Goal: Task Accomplishment & Management: Use online tool/utility

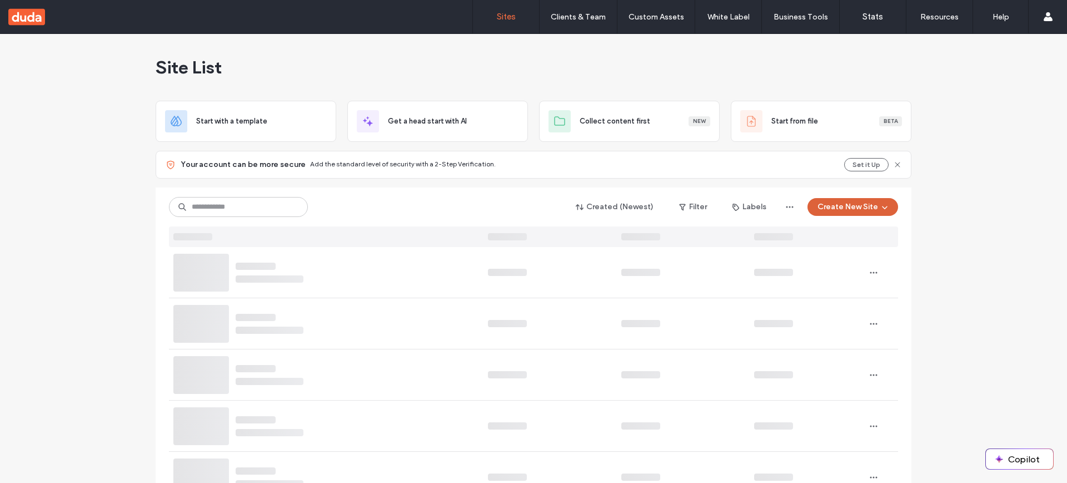
click at [858, 202] on button "Create New Site" at bounding box center [853, 207] width 91 height 18
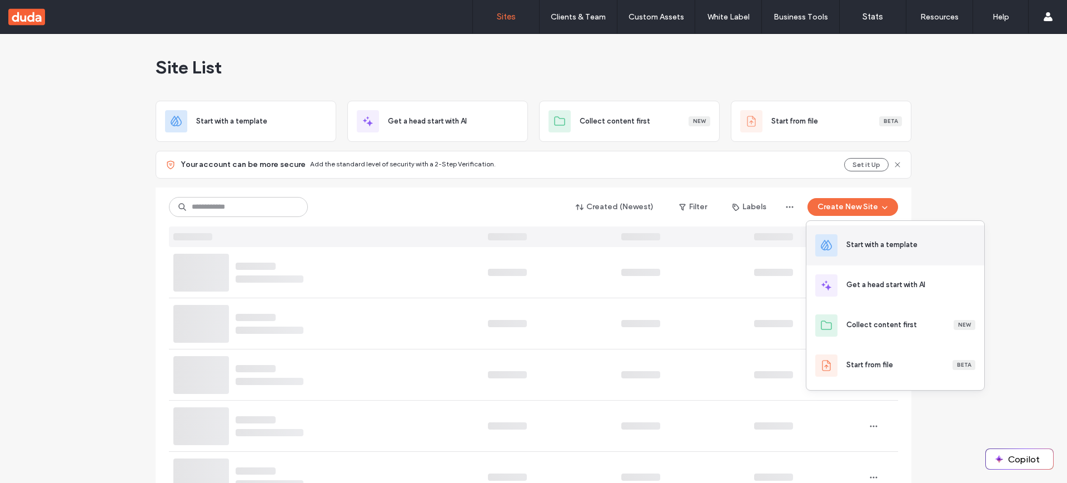
click at [877, 249] on div "Start with a template" at bounding box center [882, 244] width 71 height 11
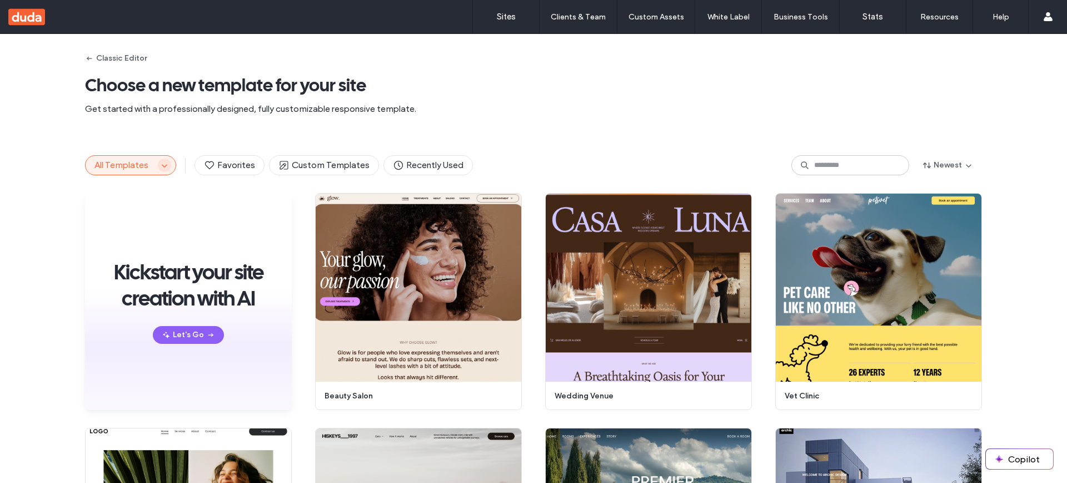
drag, startPoint x: 156, startPoint y: 162, endPoint x: 162, endPoint y: 168, distance: 8.6
click at [160, 162] on icon "button" at bounding box center [164, 165] width 9 height 9
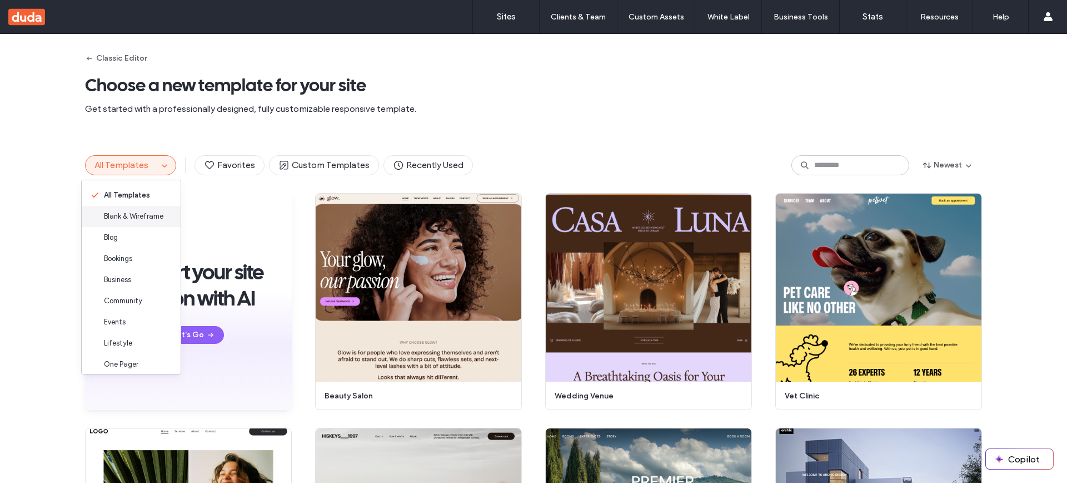
click at [135, 218] on span "Blank & Wireframe" at bounding box center [133, 216] width 59 height 11
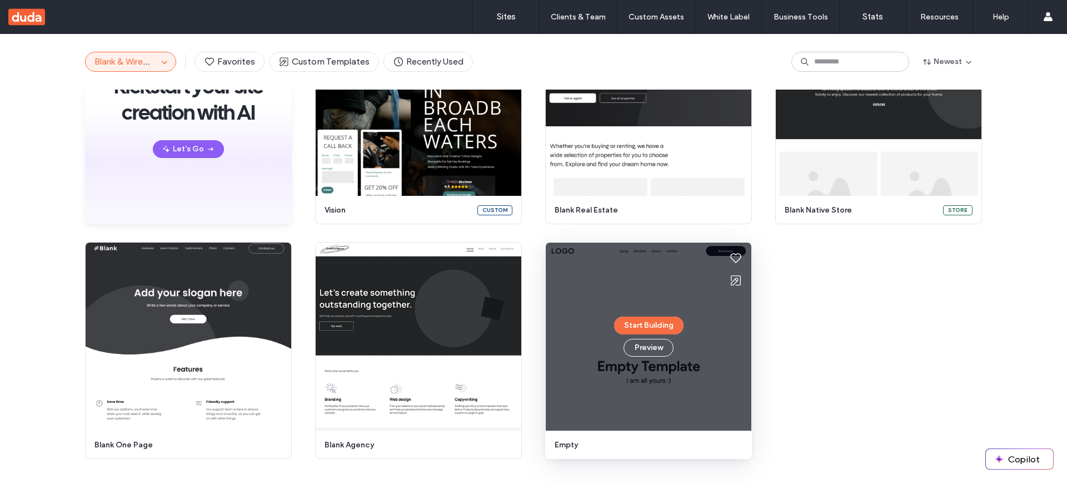
scroll to position [179, 0]
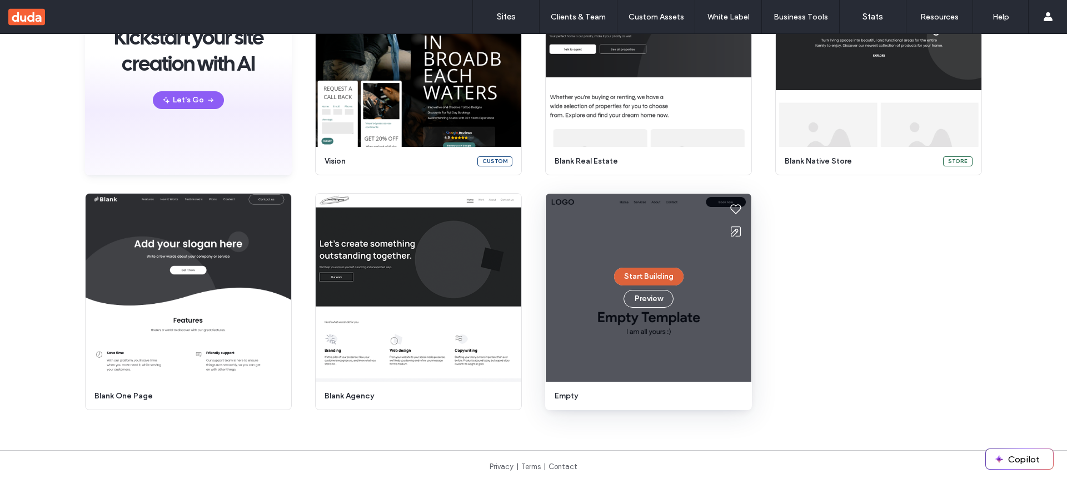
click at [636, 278] on button "Start Building" at bounding box center [648, 276] width 69 height 18
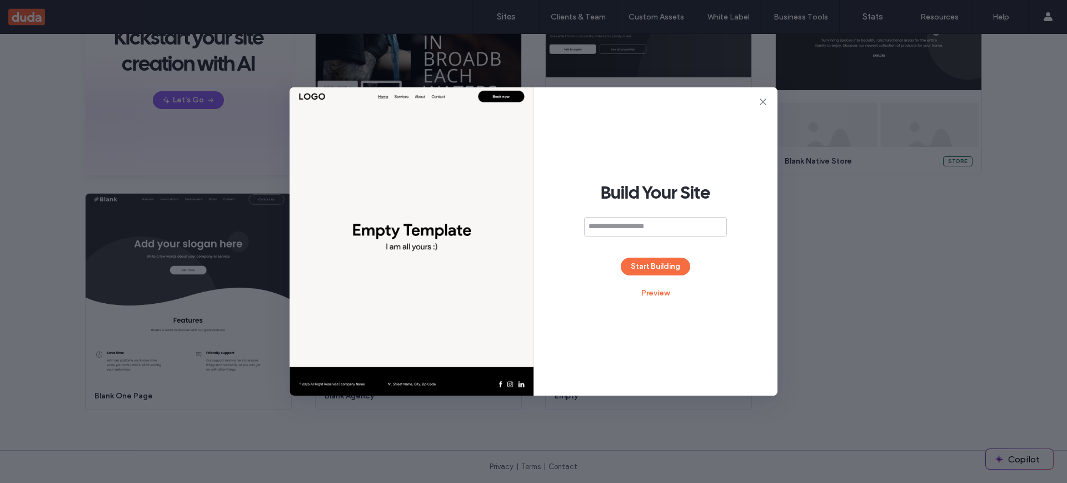
click at [643, 227] on input at bounding box center [655, 226] width 143 height 19
type input "**********"
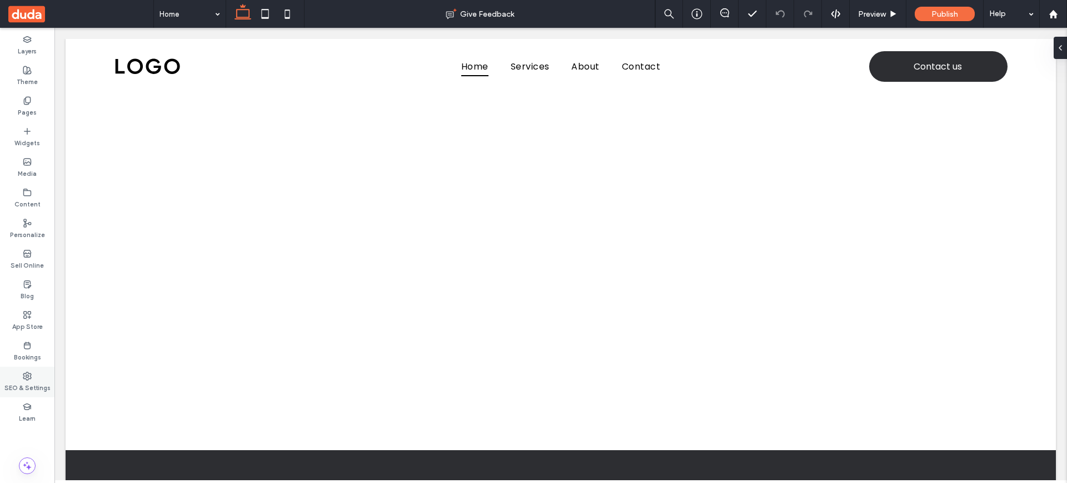
click at [33, 380] on label "SEO & Settings" at bounding box center [27, 386] width 46 height 12
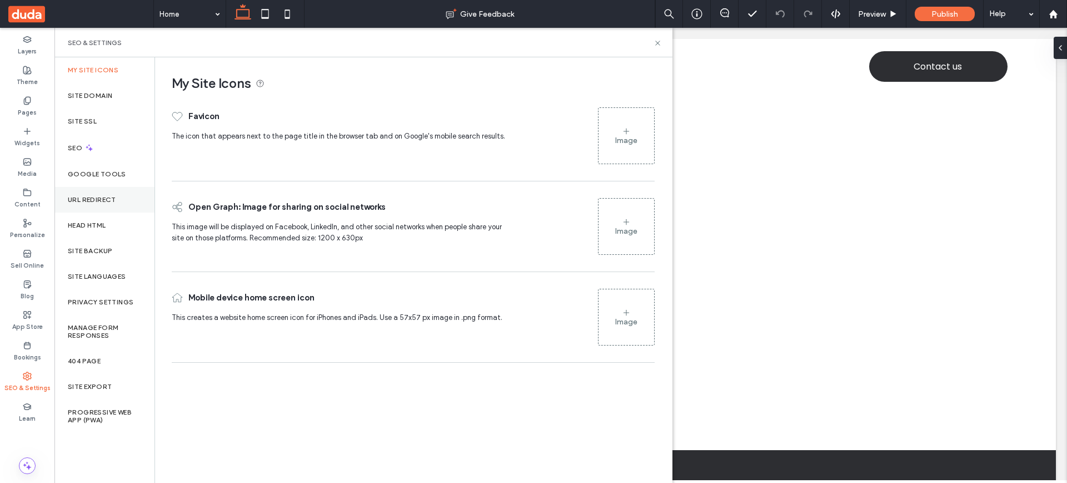
click at [92, 198] on label "URL Redirect" at bounding box center [92, 200] width 48 height 8
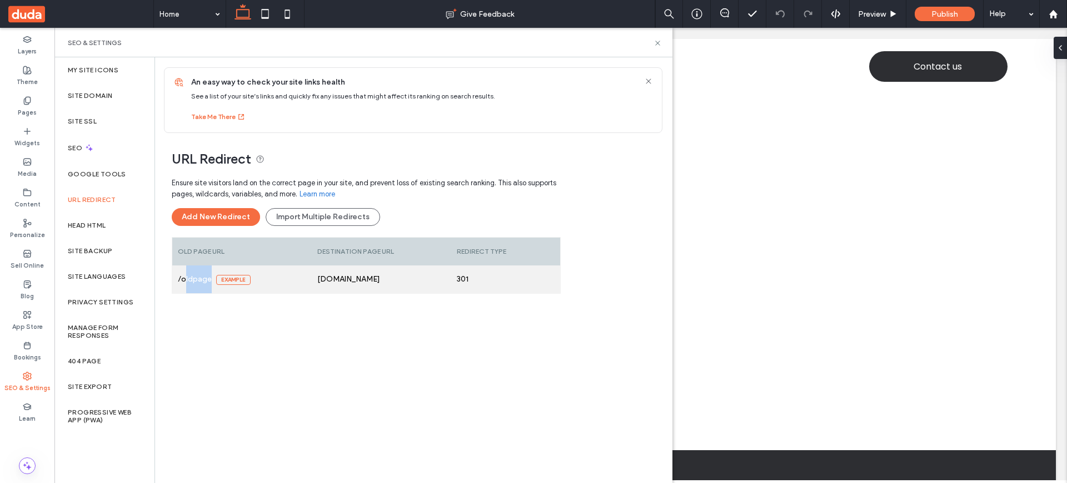
drag, startPoint x: 211, startPoint y: 281, endPoint x: 185, endPoint y: 283, distance: 26.2
click at [186, 280] on div "/oldpage Example" at bounding box center [242, 279] width 140 height 28
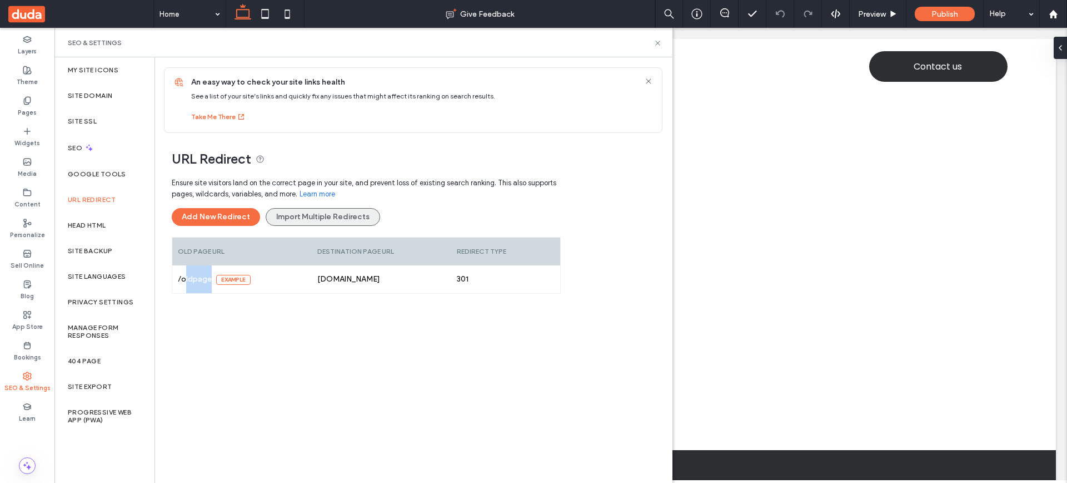
click at [327, 221] on button "Import Multiple Redirects" at bounding box center [323, 217] width 115 height 18
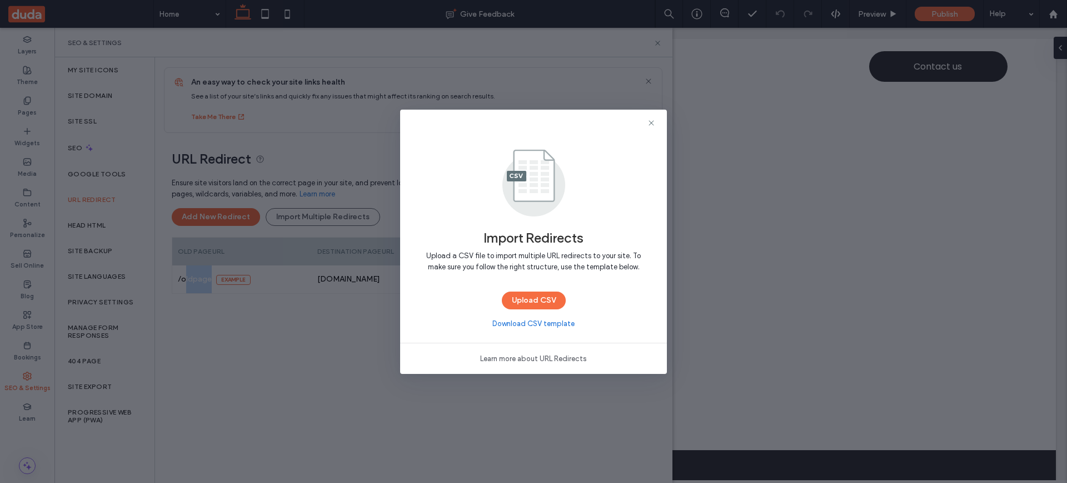
click at [544, 324] on link "Download CSV template" at bounding box center [534, 323] width 82 height 11
click at [649, 125] on icon at bounding box center [651, 122] width 9 height 9
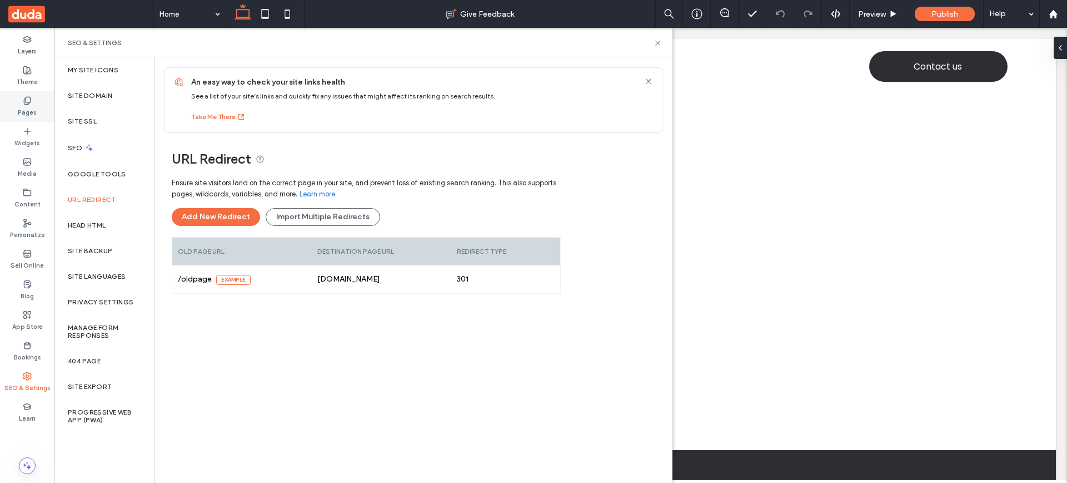
click at [29, 102] on use at bounding box center [27, 100] width 6 height 7
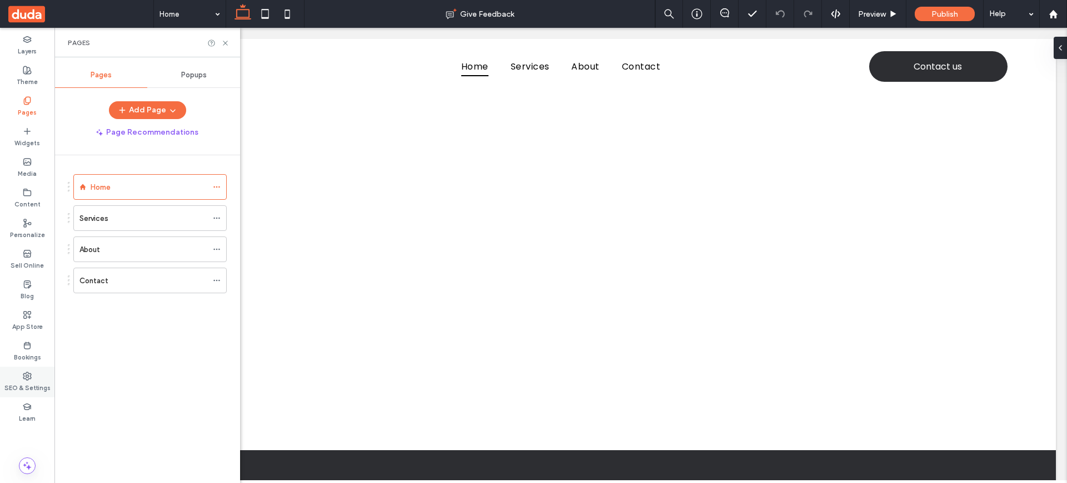
drag, startPoint x: 34, startPoint y: 376, endPoint x: 41, endPoint y: 374, distance: 7.7
click at [34, 376] on div "SEO & Settings" at bounding box center [27, 381] width 54 height 31
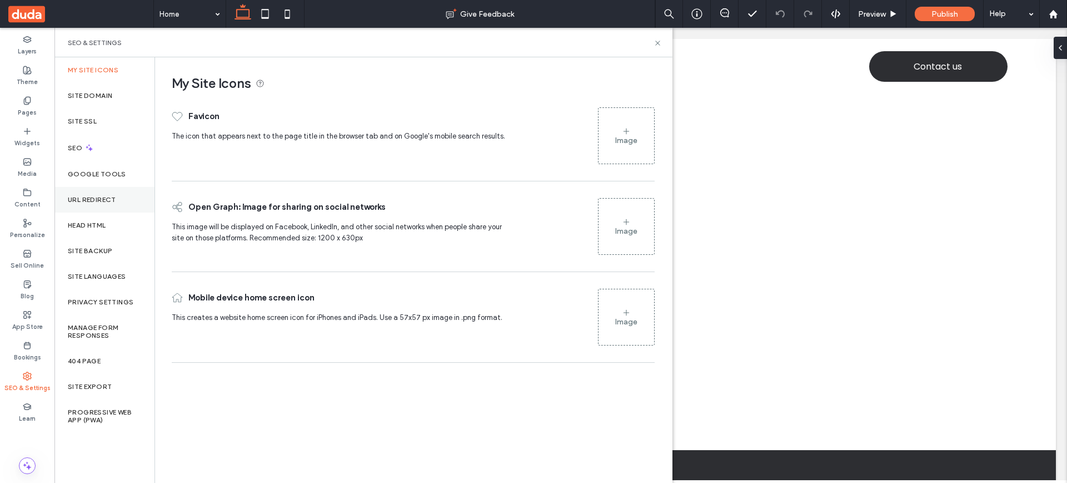
click at [98, 205] on div "URL Redirect" at bounding box center [104, 200] width 100 height 26
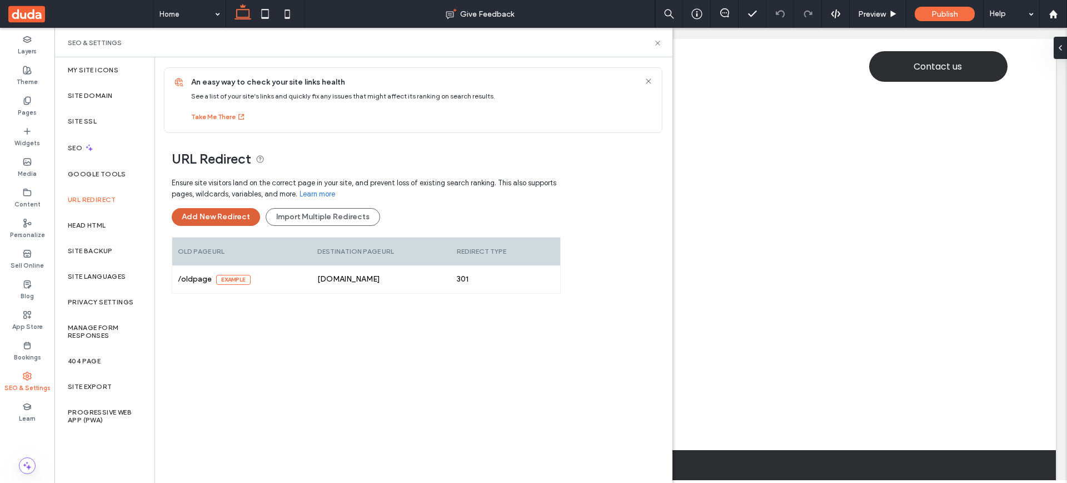
click at [224, 218] on button "Add New Redirect" at bounding box center [216, 217] width 88 height 18
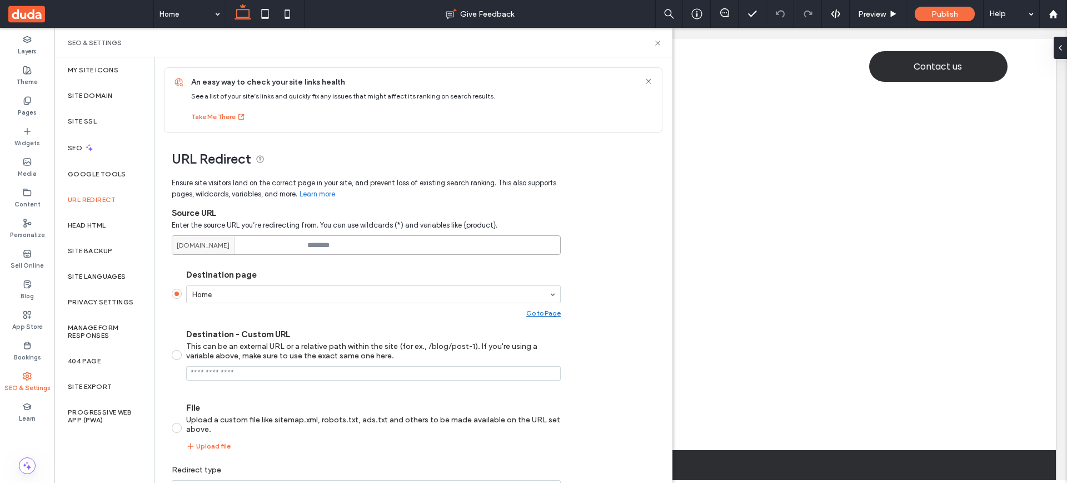
click at [341, 244] on input at bounding box center [366, 244] width 389 height 19
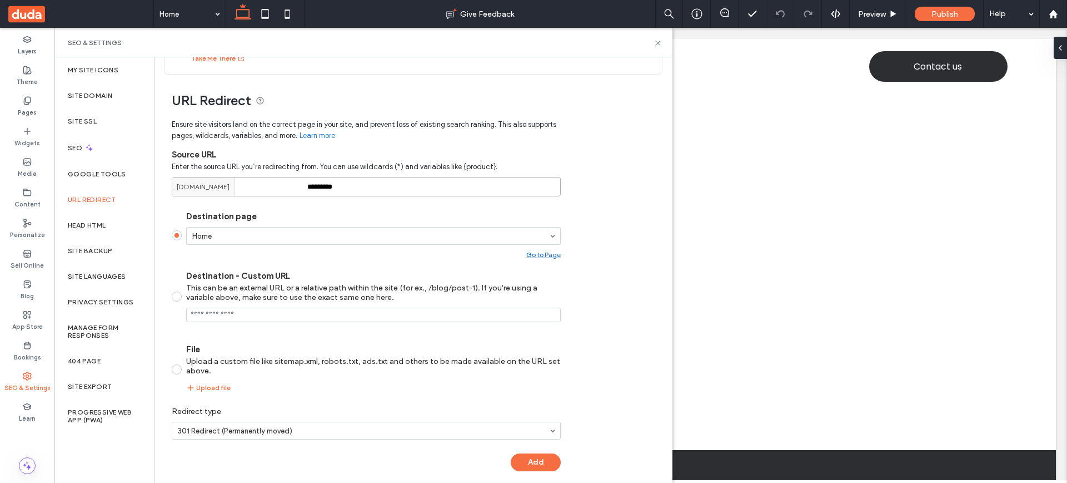
scroll to position [68, 0]
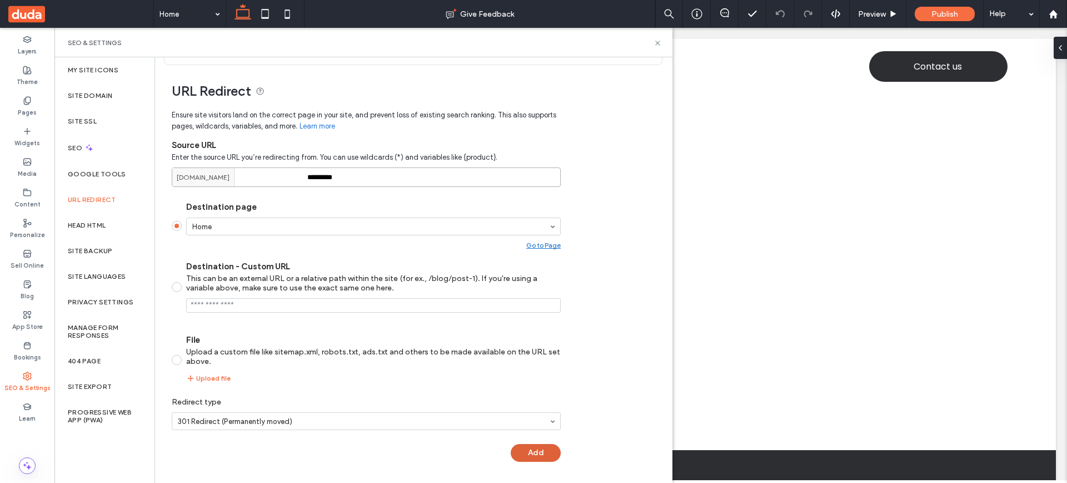
type input "*********"
click at [542, 451] on div "Ensure site visitors land on the correct page in your site, and prevent loss of…" at bounding box center [366, 288] width 389 height 369
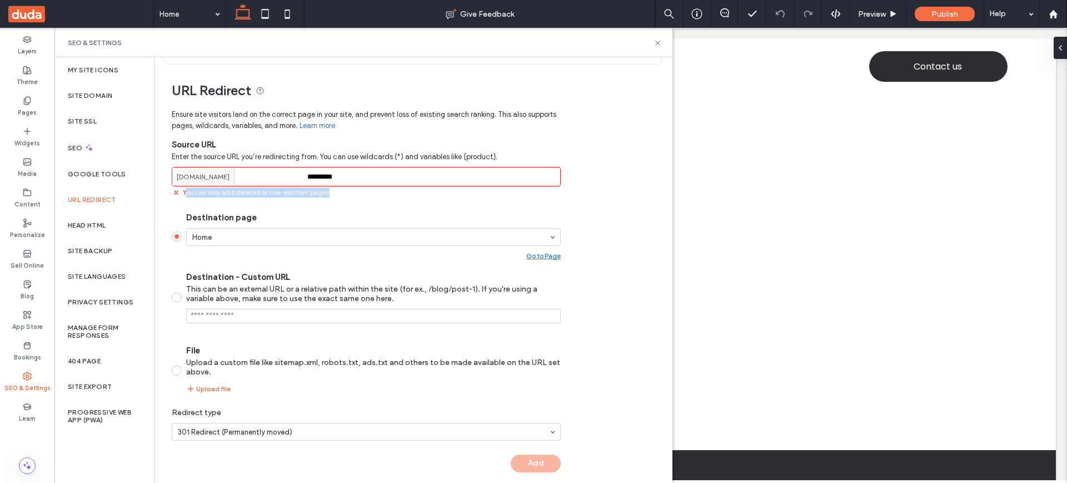
drag, startPoint x: 187, startPoint y: 193, endPoint x: 337, endPoint y: 194, distance: 150.7
click at [337, 194] on div "You can only add deleted or non-existent pages" at bounding box center [366, 191] width 389 height 11
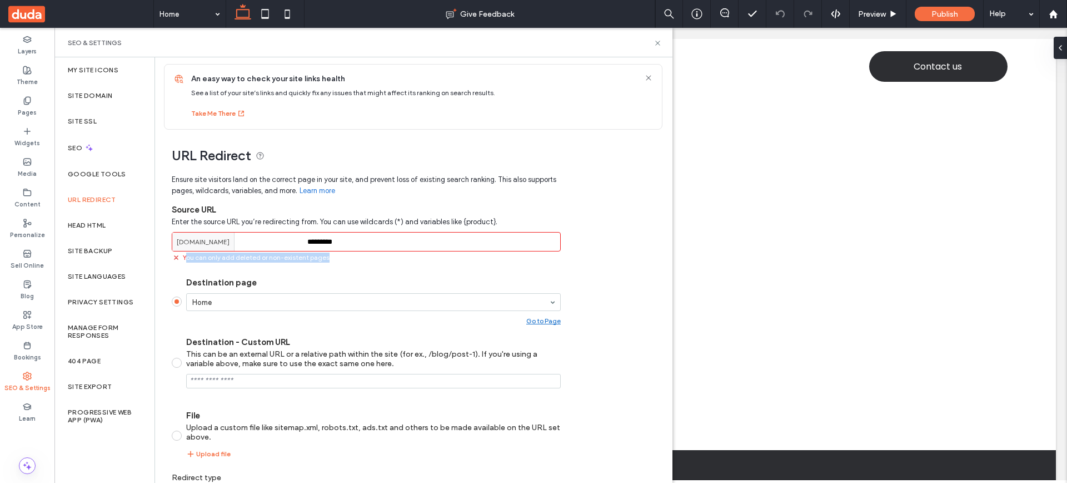
scroll to position [0, 0]
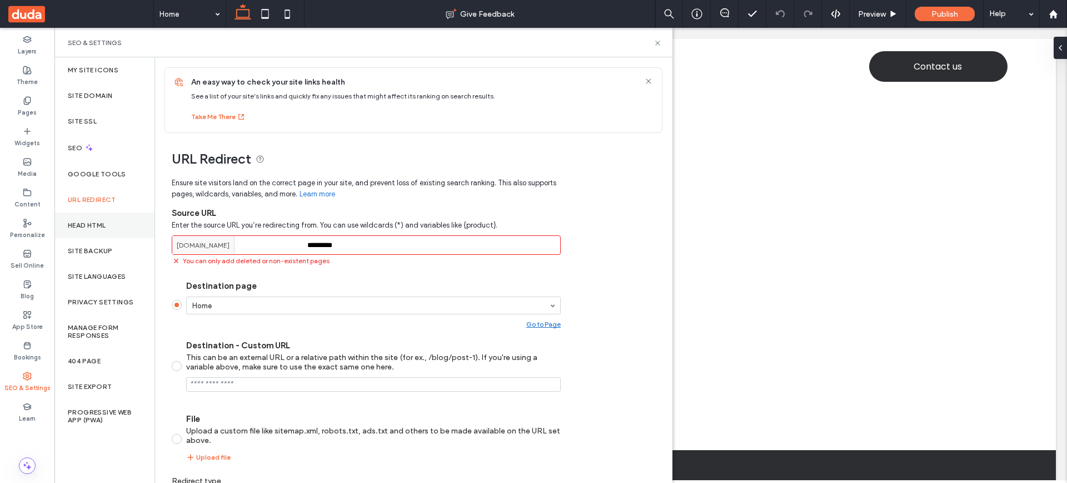
click at [101, 226] on label "Head HTML" at bounding box center [87, 225] width 38 height 8
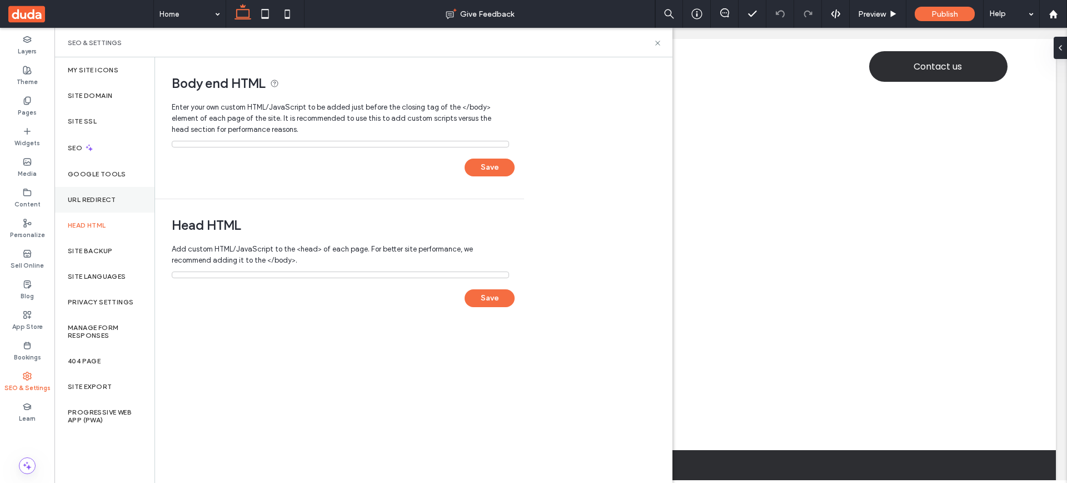
click at [95, 196] on label "URL Redirect" at bounding box center [92, 200] width 48 height 8
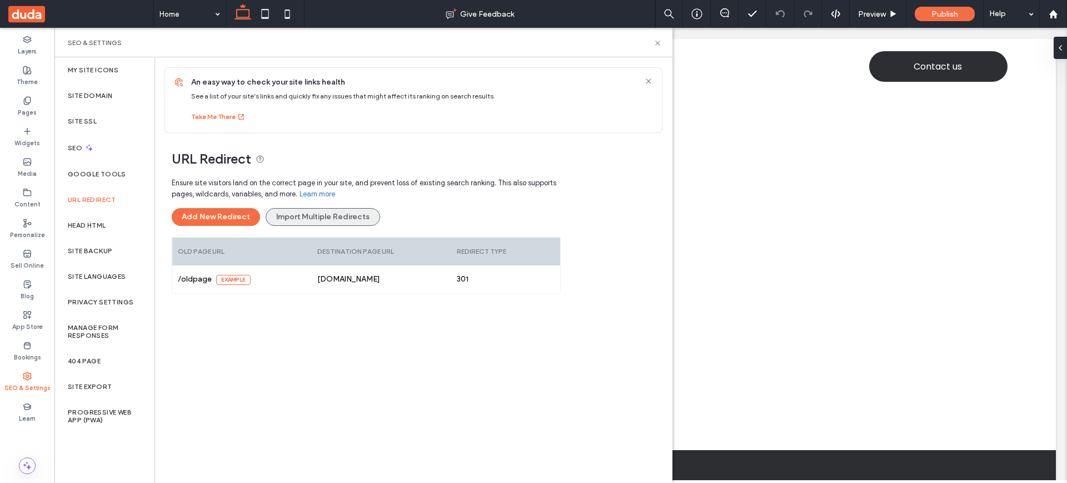
click at [315, 218] on button "Import Multiple Redirects" at bounding box center [323, 217] width 115 height 18
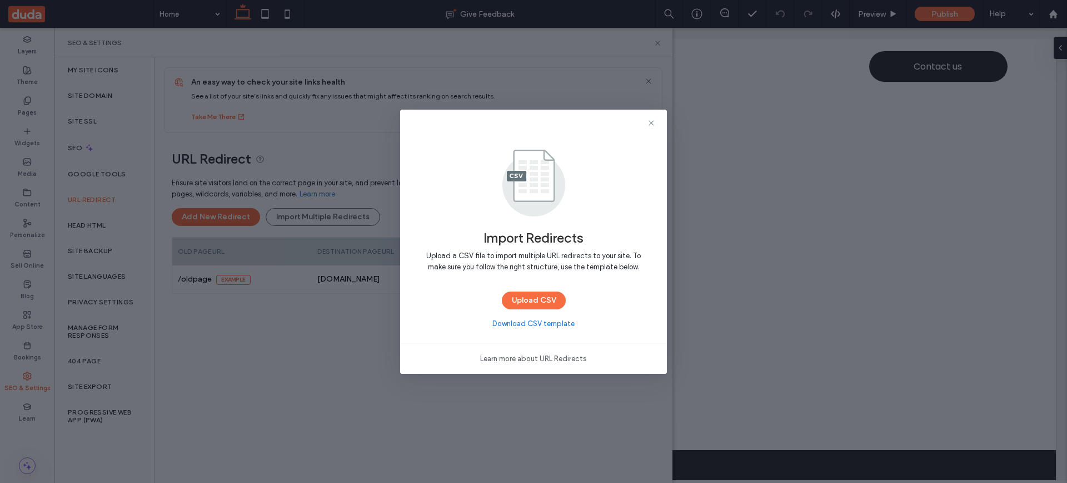
click at [536, 323] on link "Download CSV template" at bounding box center [534, 323] width 82 height 11
click at [652, 123] on use at bounding box center [651, 122] width 5 height 5
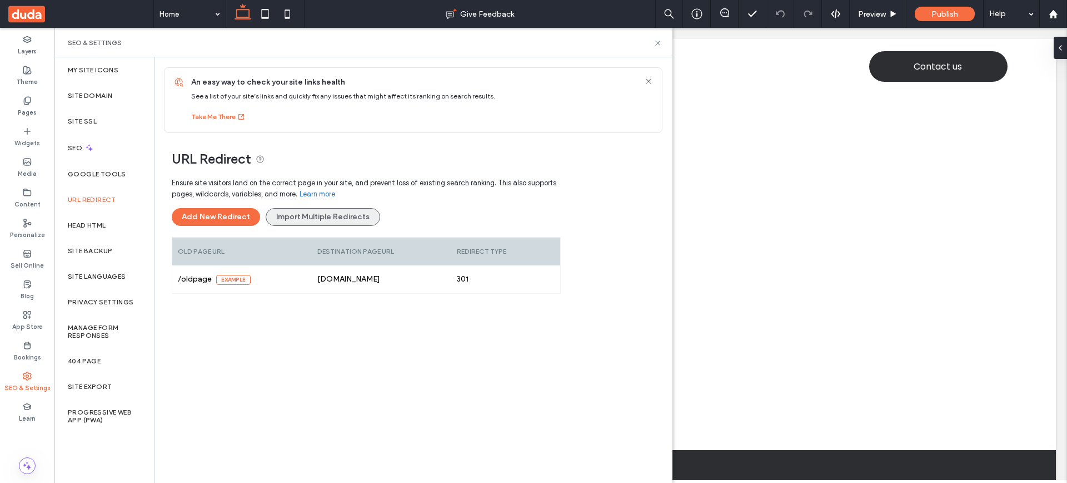
click at [295, 215] on button "Import Multiple Redirects" at bounding box center [323, 217] width 115 height 18
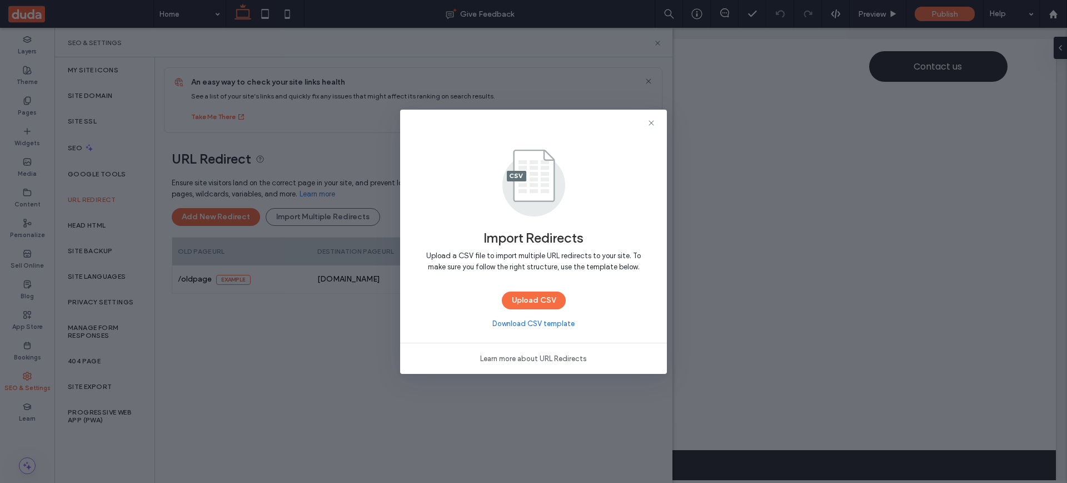
click at [543, 324] on link "Download CSV template" at bounding box center [534, 323] width 82 height 11
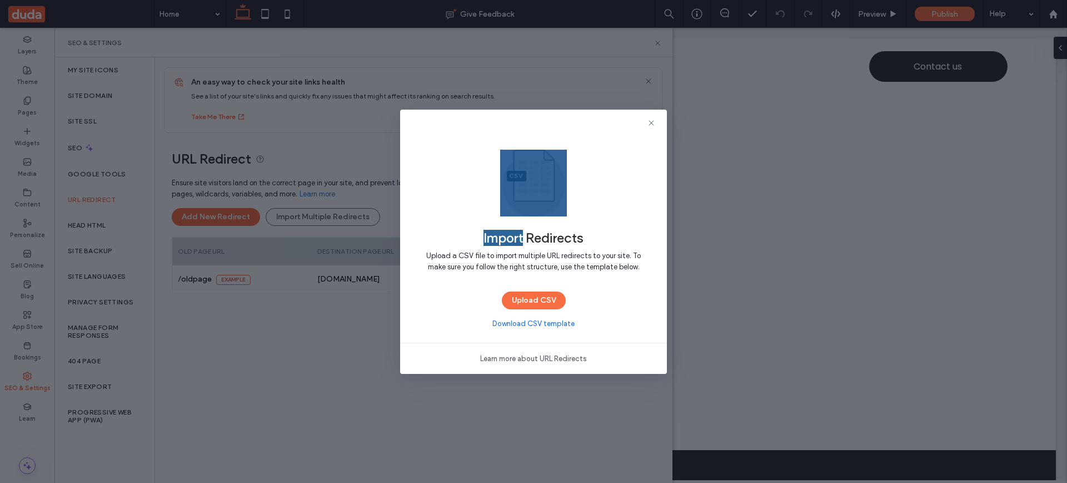
click at [906, 11] on div "Import Redirects Upload a CSV file to import multiple URL redirects to your sit…" at bounding box center [533, 241] width 1067 height 483
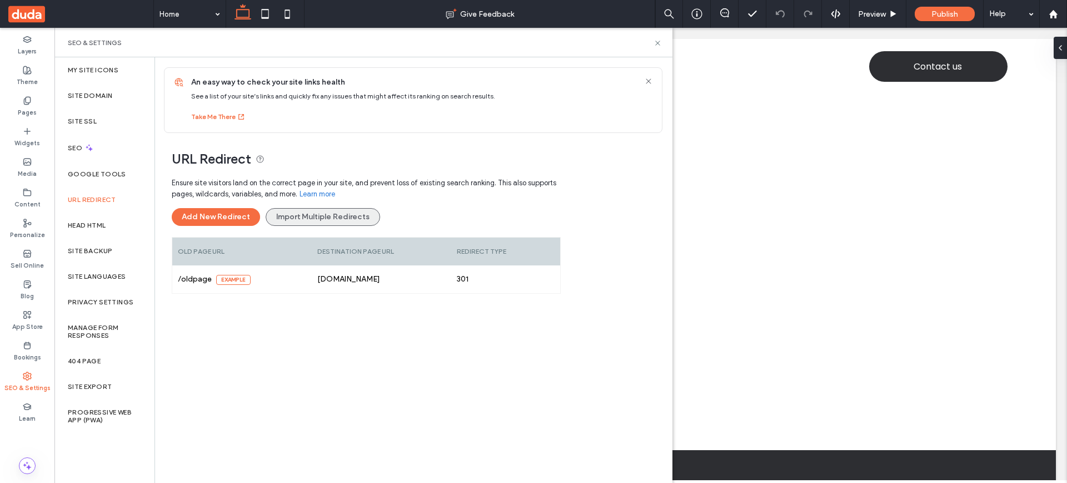
click at [320, 216] on button "Import Multiple Redirects" at bounding box center [323, 217] width 115 height 18
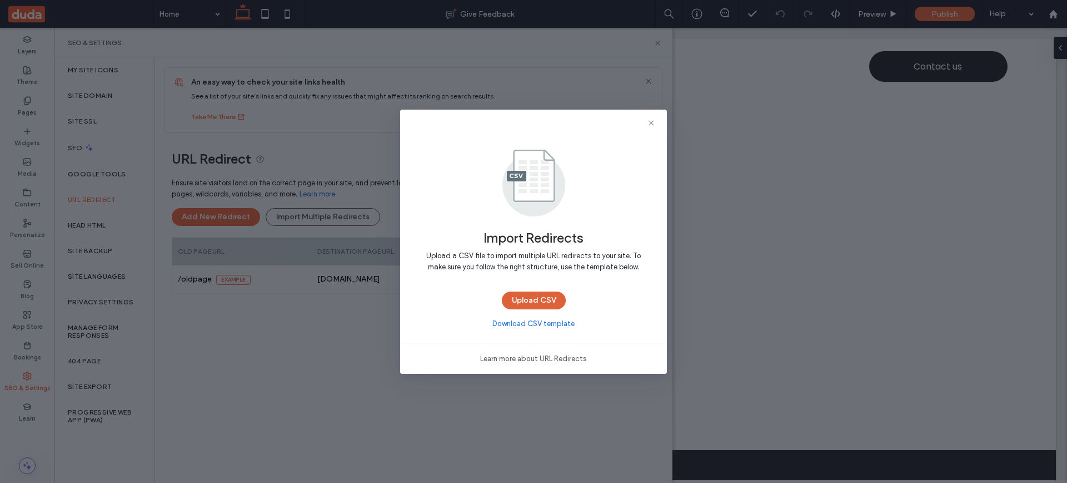
click at [544, 302] on button "Upload CSV" at bounding box center [534, 300] width 64 height 18
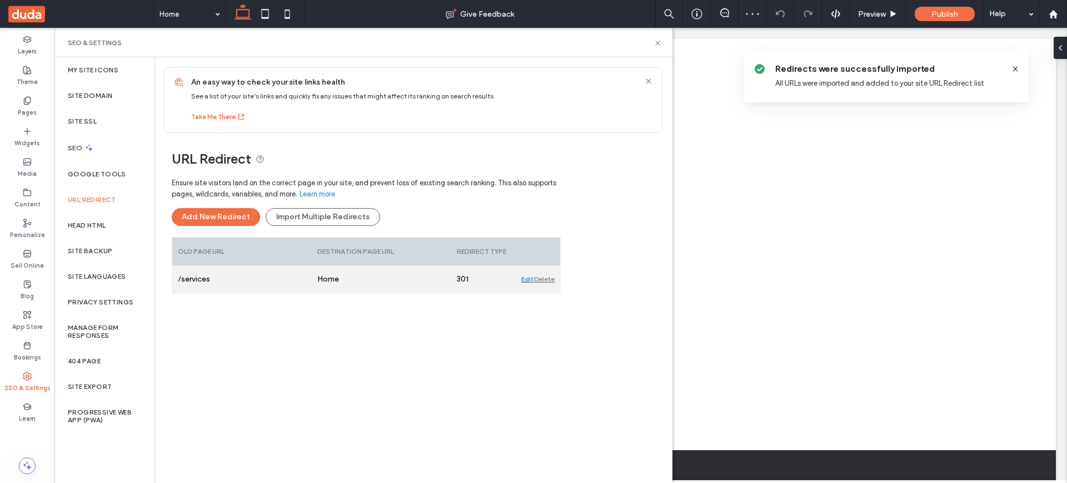
click at [545, 279] on div "Delete" at bounding box center [544, 279] width 21 height 28
click at [659, 41] on use at bounding box center [657, 43] width 4 height 4
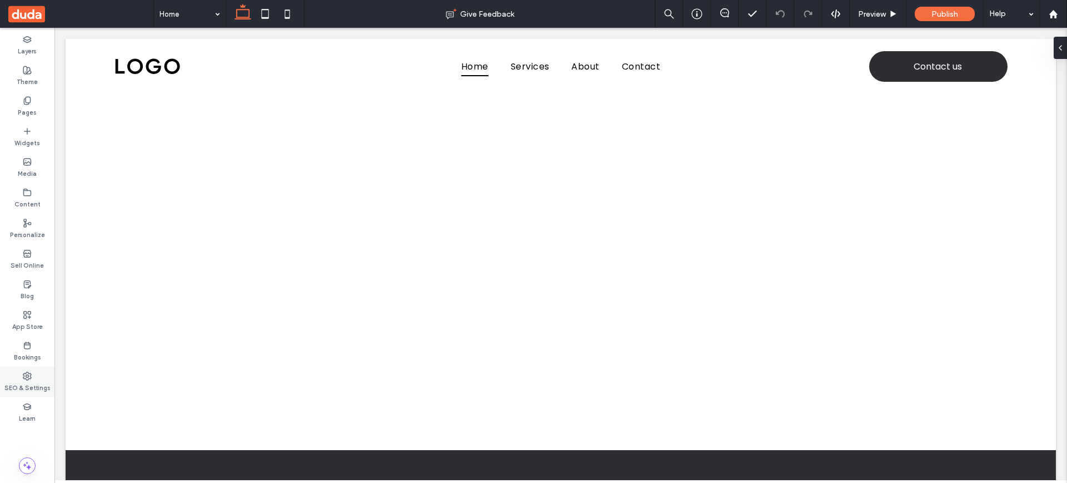
click at [32, 379] on div "SEO & Settings" at bounding box center [27, 381] width 54 height 31
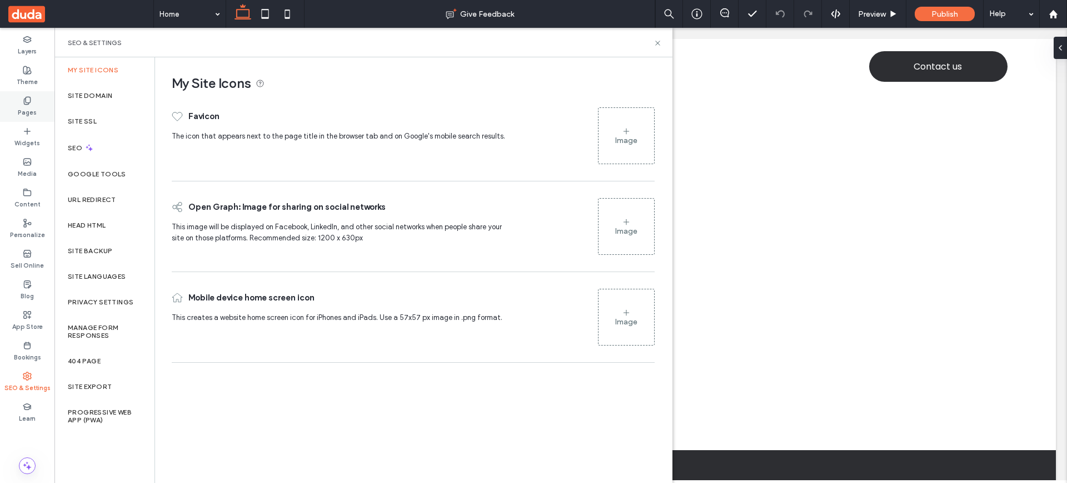
click at [23, 98] on icon at bounding box center [27, 100] width 9 height 9
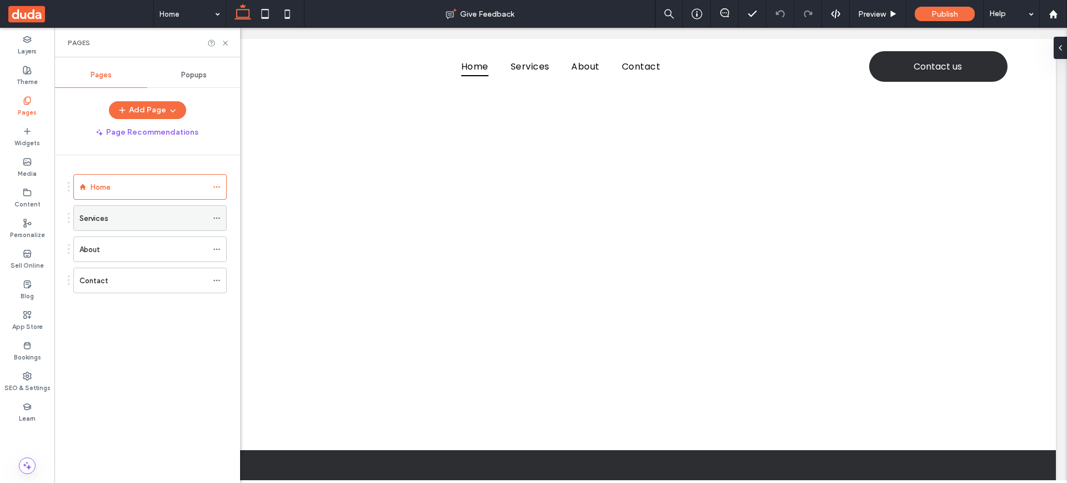
click at [218, 216] on icon at bounding box center [217, 218] width 8 height 8
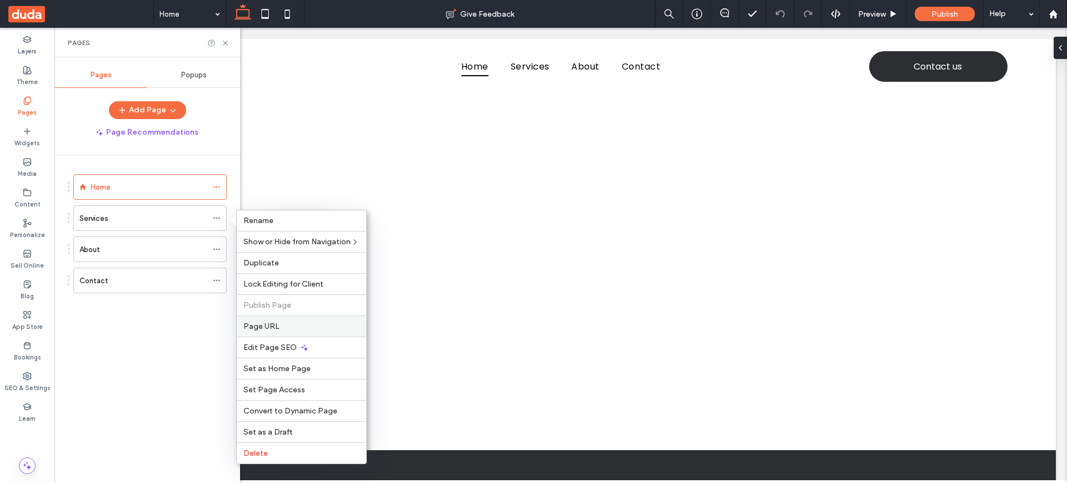
click at [269, 318] on div "Page URL" at bounding box center [302, 325] width 130 height 21
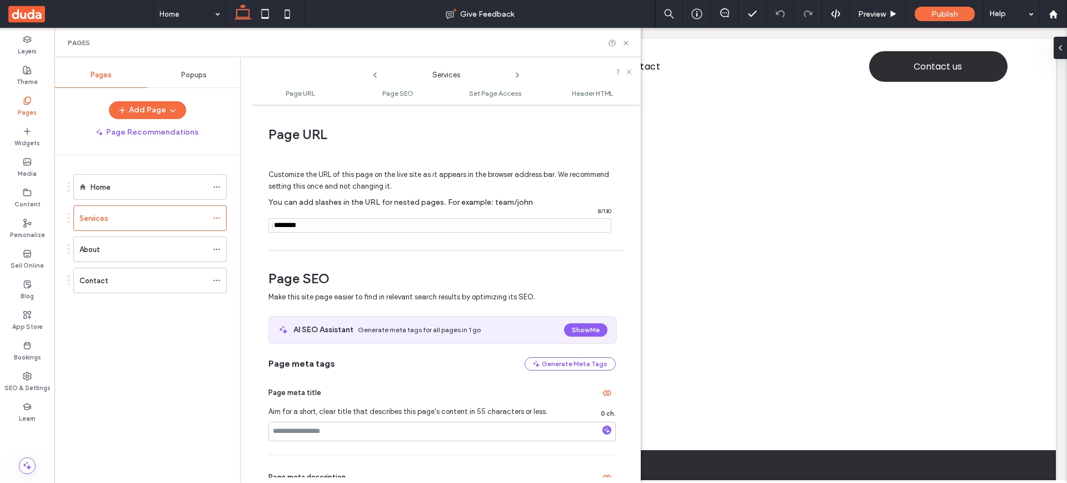
drag, startPoint x: 313, startPoint y: 228, endPoint x: 248, endPoint y: 226, distance: 65.1
click at [248, 226] on div "Services Page URL Page SEO Set Page Access Header HTML Page URL Customize the U…" at bounding box center [440, 269] width 401 height 425
click at [30, 376] on use at bounding box center [27, 376] width 8 height 8
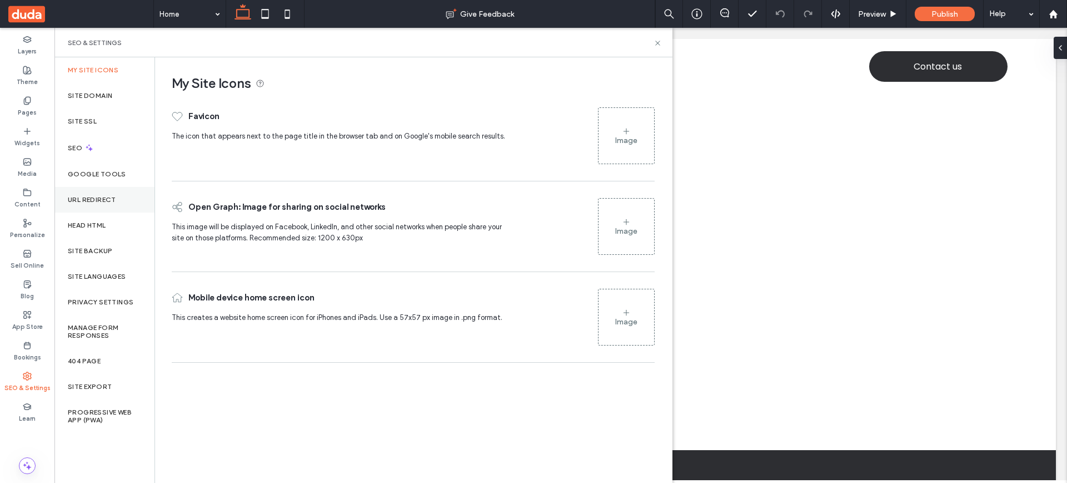
click at [102, 198] on label "URL Redirect" at bounding box center [92, 200] width 48 height 8
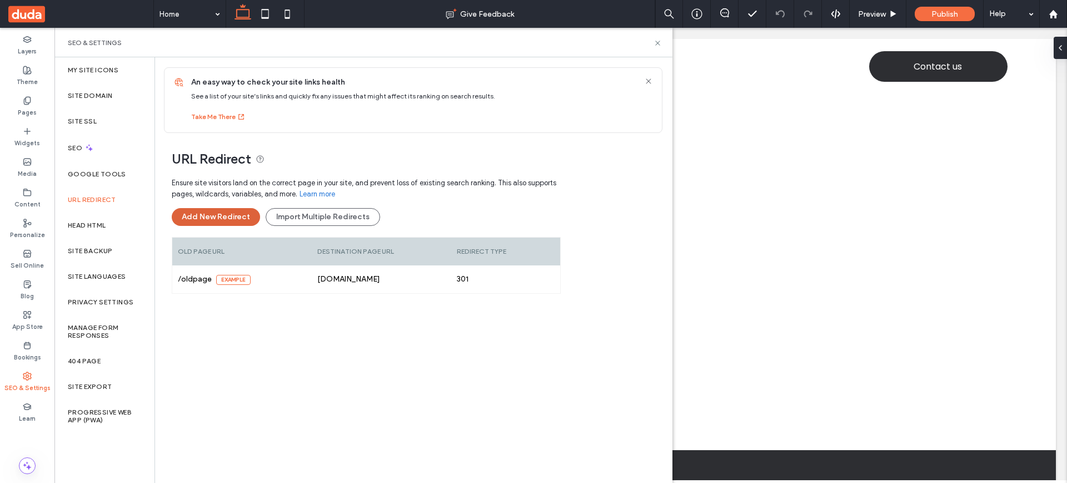
click at [216, 218] on button "Add New Redirect" at bounding box center [216, 217] width 88 height 18
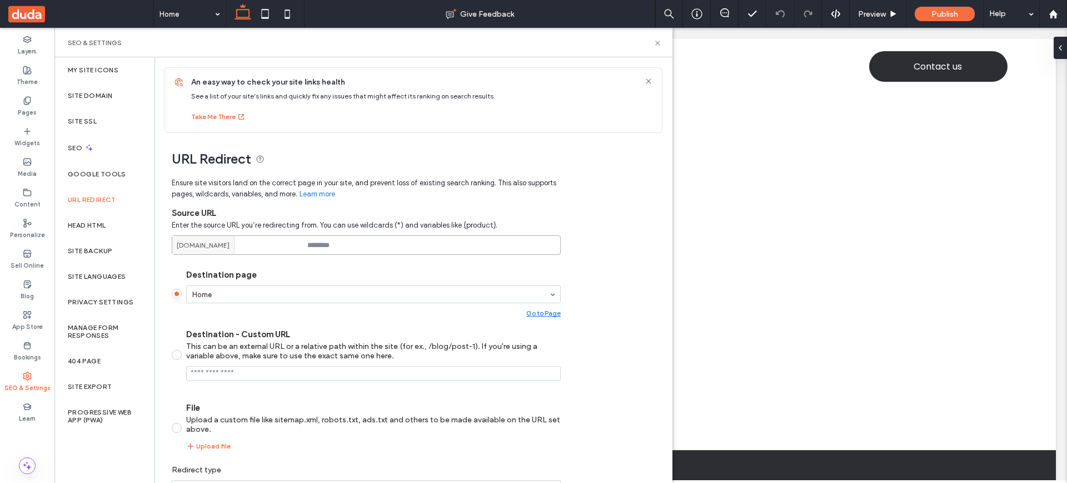
click at [325, 246] on input at bounding box center [366, 244] width 389 height 19
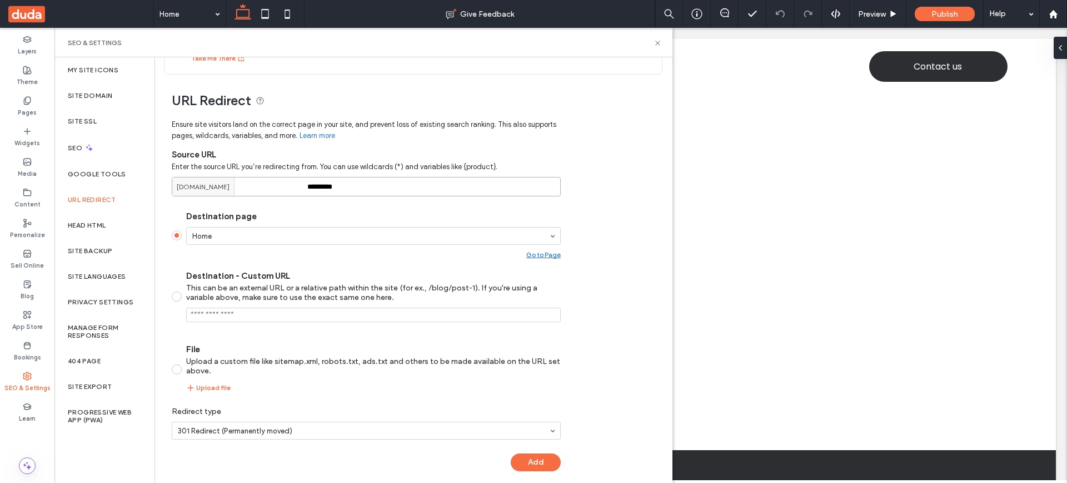
scroll to position [68, 0]
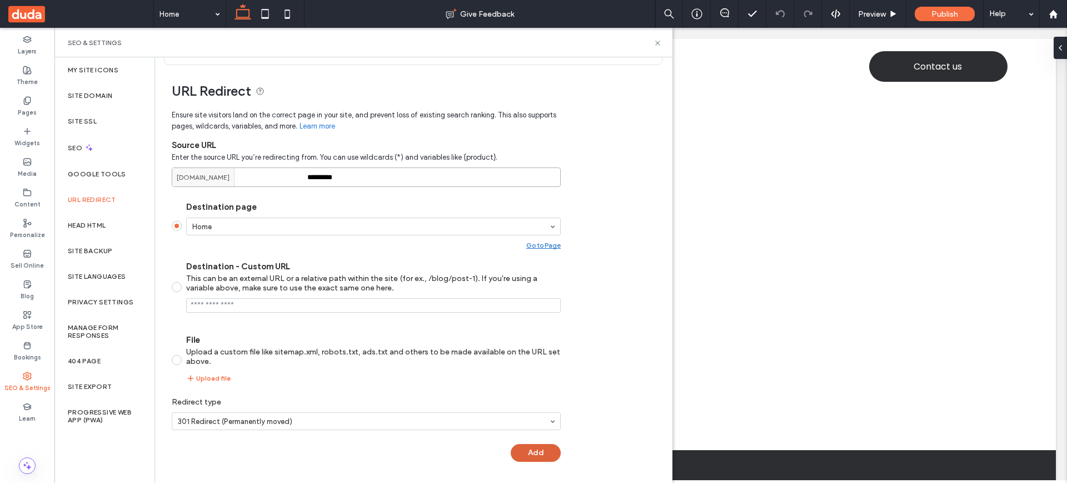
type input "*********"
click at [535, 454] on div "Ensure site visitors land on the correct page in your site, and prevent loss of…" at bounding box center [366, 288] width 389 height 369
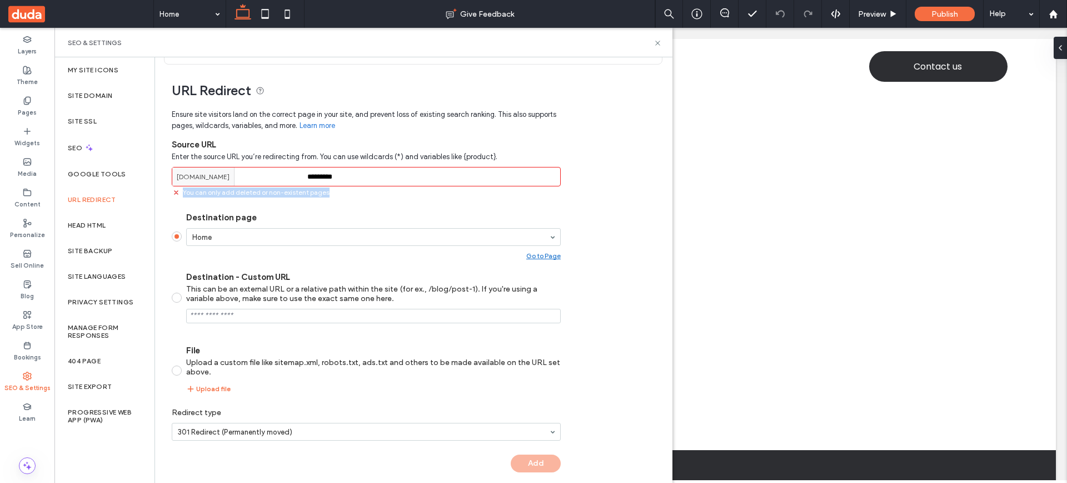
drag, startPoint x: 336, startPoint y: 192, endPoint x: 175, endPoint y: 191, distance: 161.2
click at [175, 191] on div "You can only add deleted or non-existent pages" at bounding box center [366, 191] width 389 height 11
click at [183, 192] on span "You can only add deleted or non-existent pages" at bounding box center [256, 192] width 147 height 10
drag, startPoint x: 181, startPoint y: 193, endPoint x: 355, endPoint y: 198, distance: 174.6
click at [355, 198] on div "Ensure site visitors land on the correct page in your site, and prevent loss of…" at bounding box center [366, 293] width 389 height 380
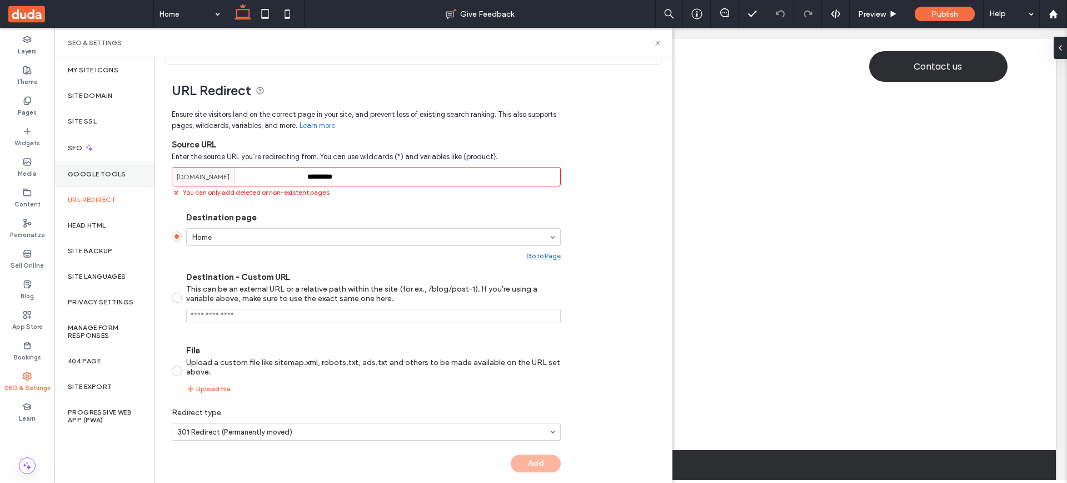
click at [111, 178] on div "Google Tools" at bounding box center [104, 174] width 100 height 26
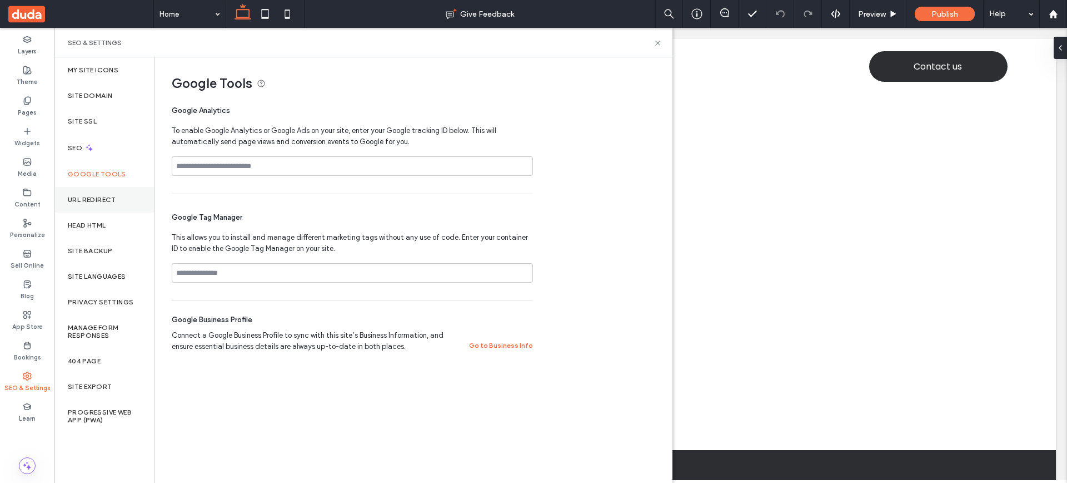
click at [106, 206] on div "URL Redirect" at bounding box center [104, 200] width 100 height 26
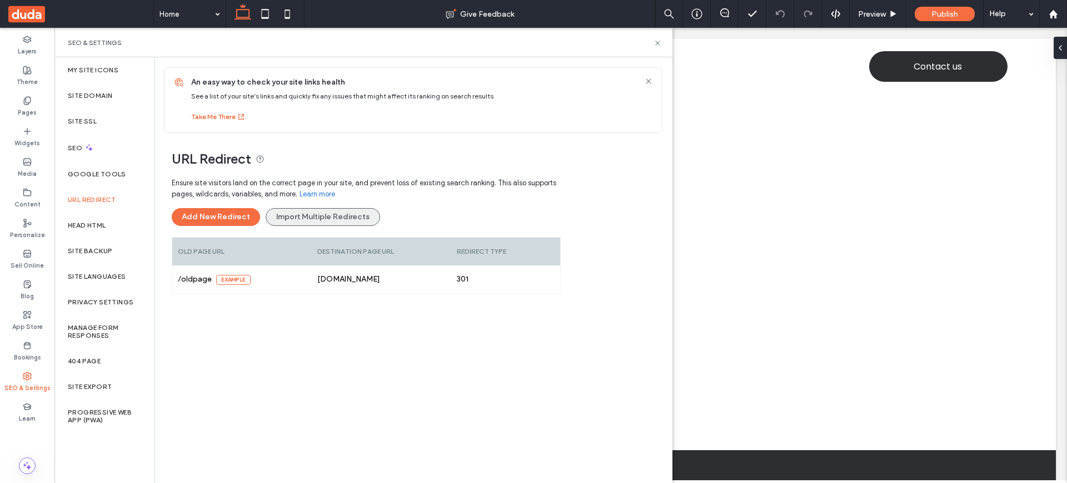
click at [328, 218] on button "Import Multiple Redirects" at bounding box center [323, 217] width 115 height 18
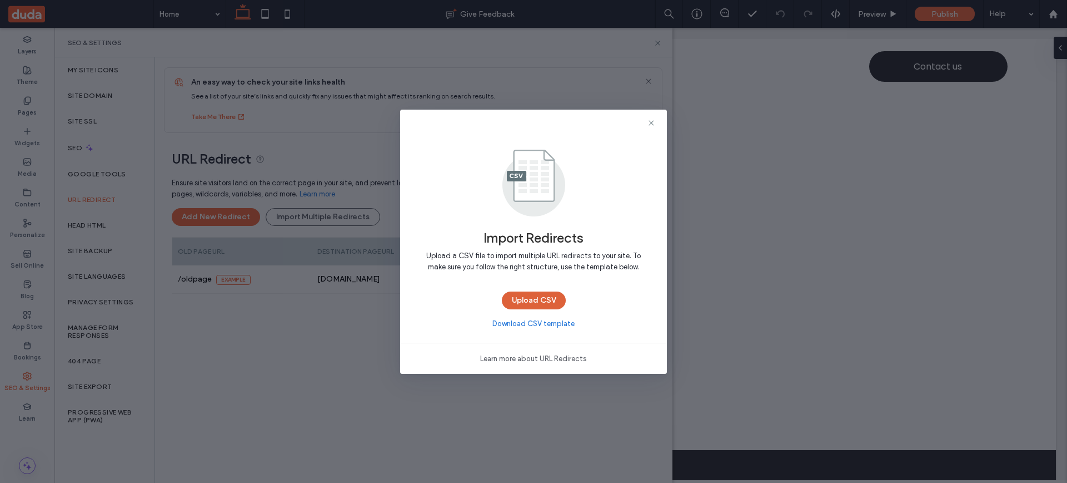
click at [531, 299] on button "Upload CSV" at bounding box center [534, 300] width 64 height 18
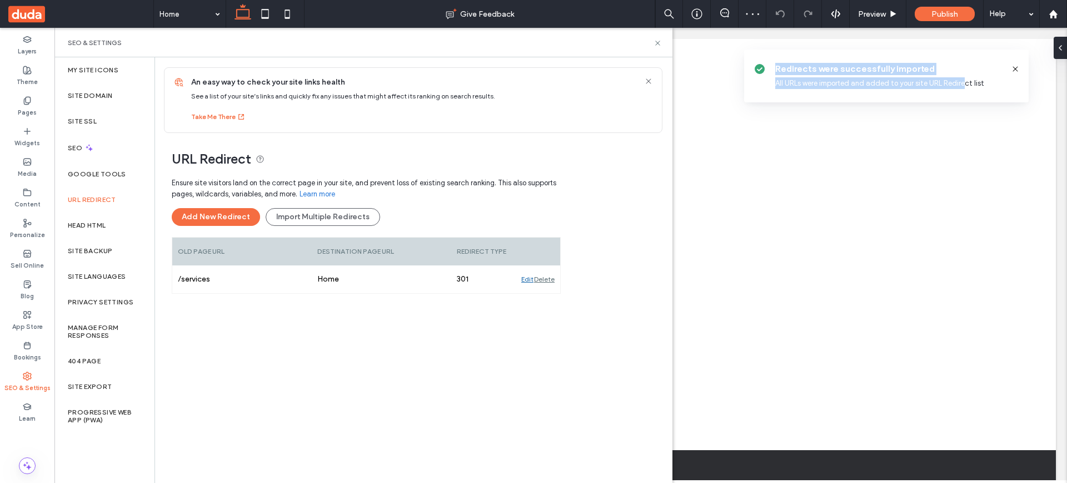
drag, startPoint x: 776, startPoint y: 67, endPoint x: 908, endPoint y: 67, distance: 131.8
click at [963, 78] on div "Redirects were successfully imported All URLs were imported and added to your s…" at bounding box center [889, 76] width 227 height 26
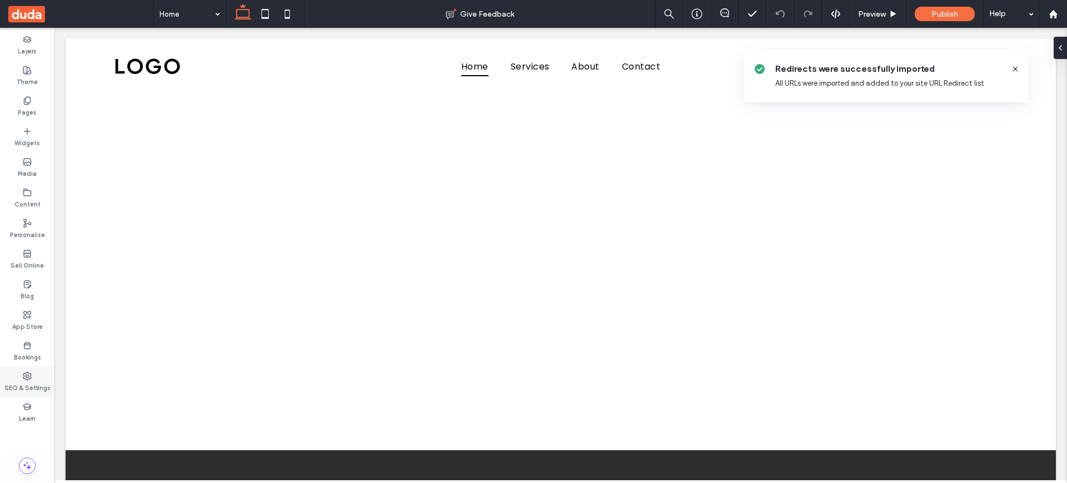
click at [33, 386] on label "SEO & Settings" at bounding box center [27, 386] width 46 height 12
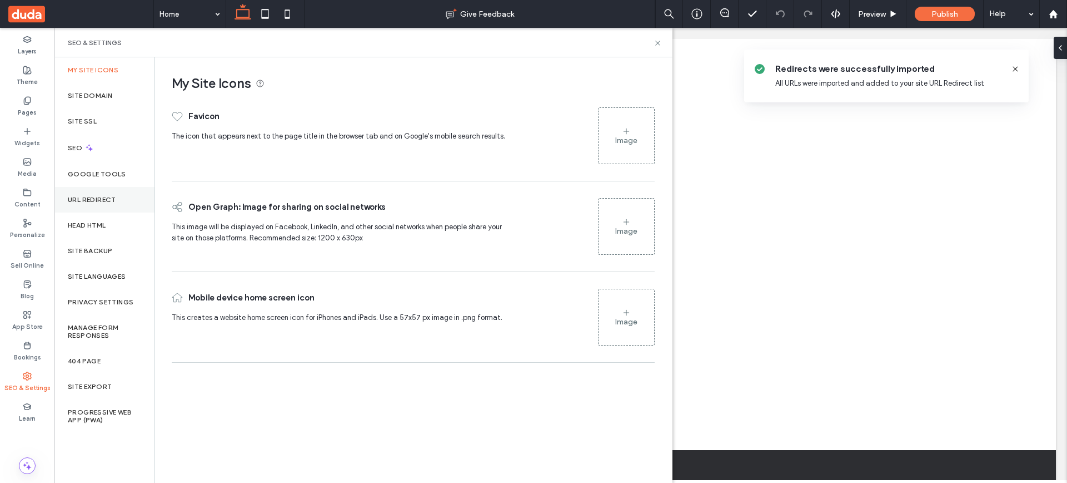
click at [113, 200] on label "URL Redirect" at bounding box center [92, 200] width 48 height 8
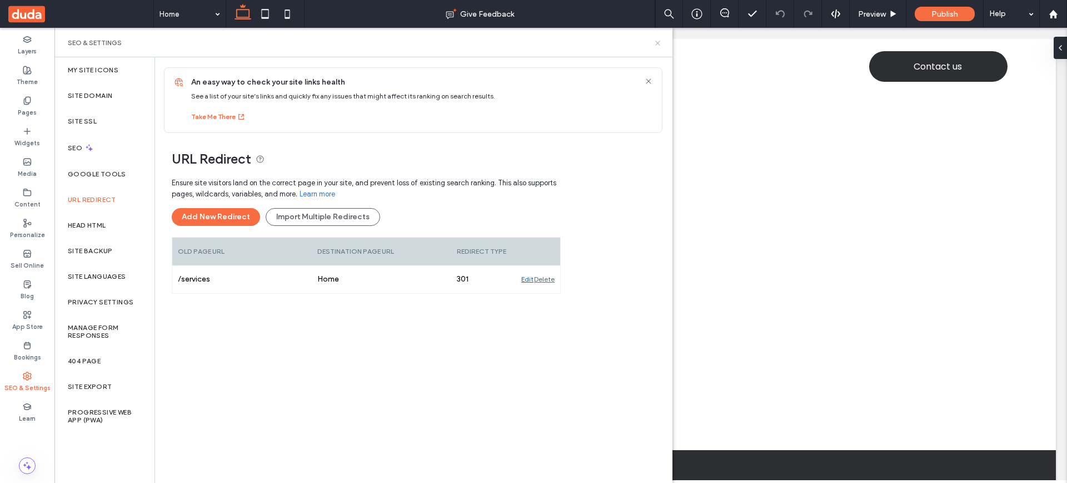
click at [656, 43] on icon at bounding box center [658, 43] width 8 height 8
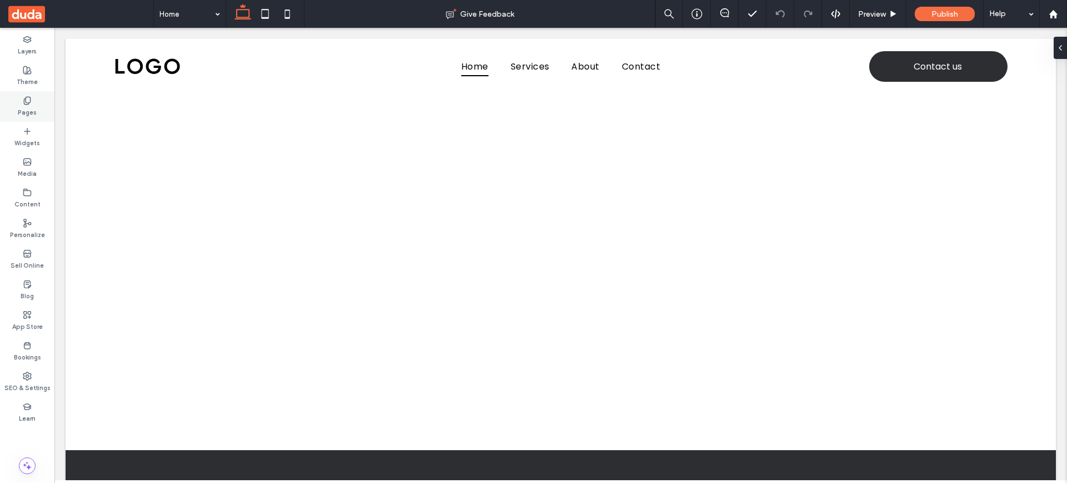
click at [18, 109] on label "Pages" at bounding box center [27, 111] width 19 height 12
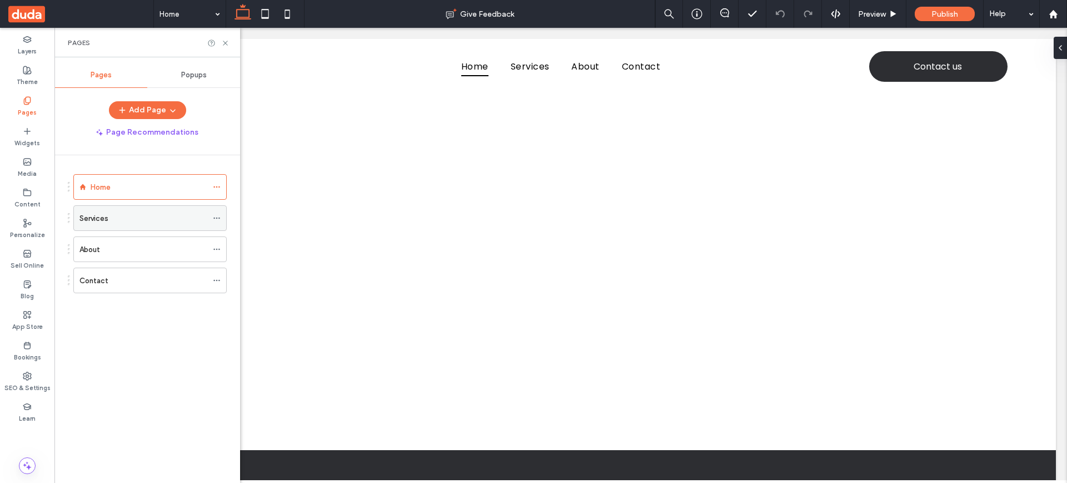
click at [106, 220] on label "Services" at bounding box center [94, 217] width 29 height 19
click at [31, 382] on label "SEO & Settings" at bounding box center [27, 386] width 46 height 12
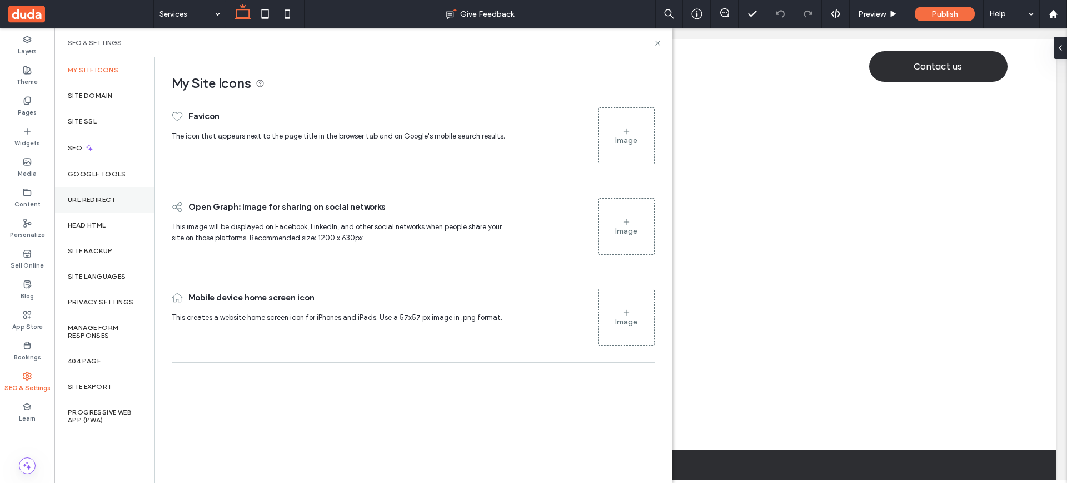
click at [94, 203] on label "URL Redirect" at bounding box center [92, 200] width 48 height 8
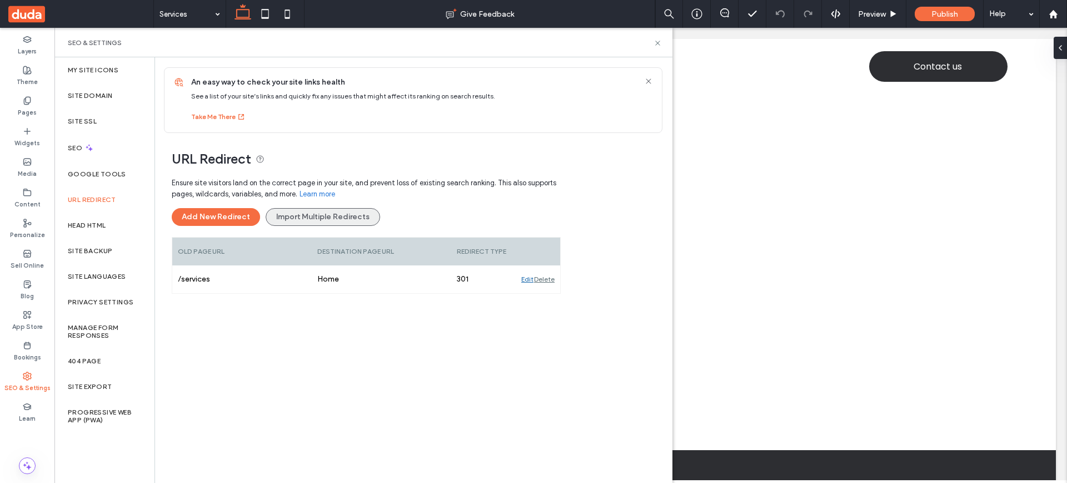
click at [314, 211] on button "Import Multiple Redirects" at bounding box center [323, 217] width 115 height 18
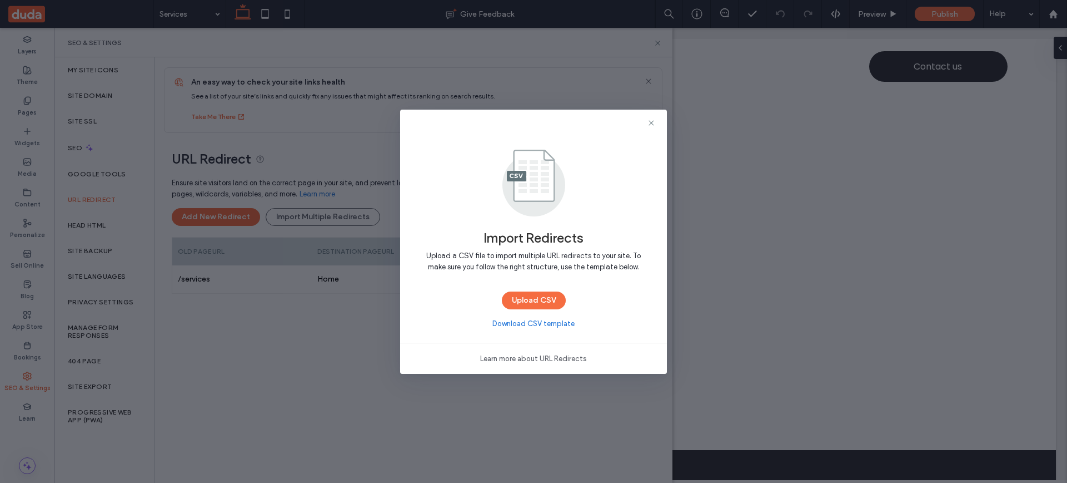
click at [649, 123] on icon at bounding box center [651, 122] width 9 height 9
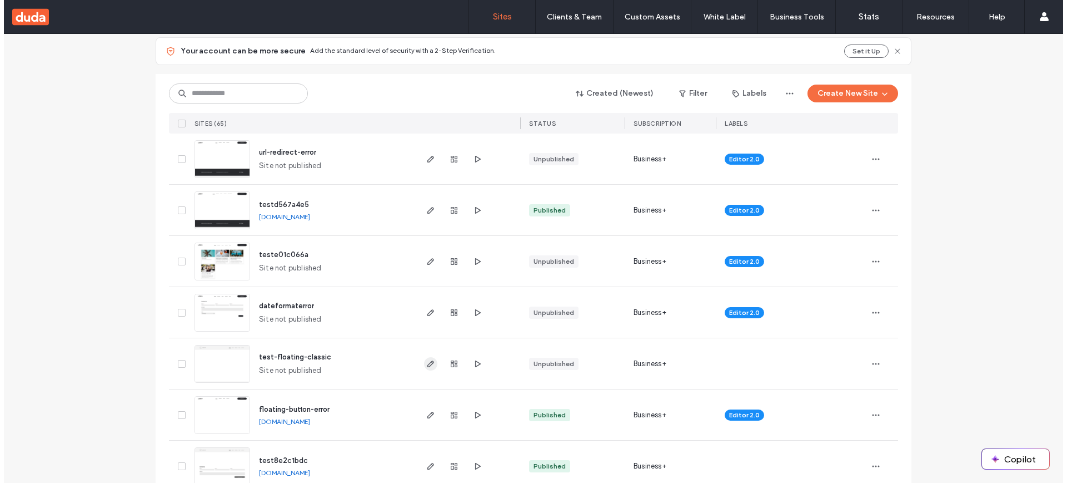
scroll to position [126, 0]
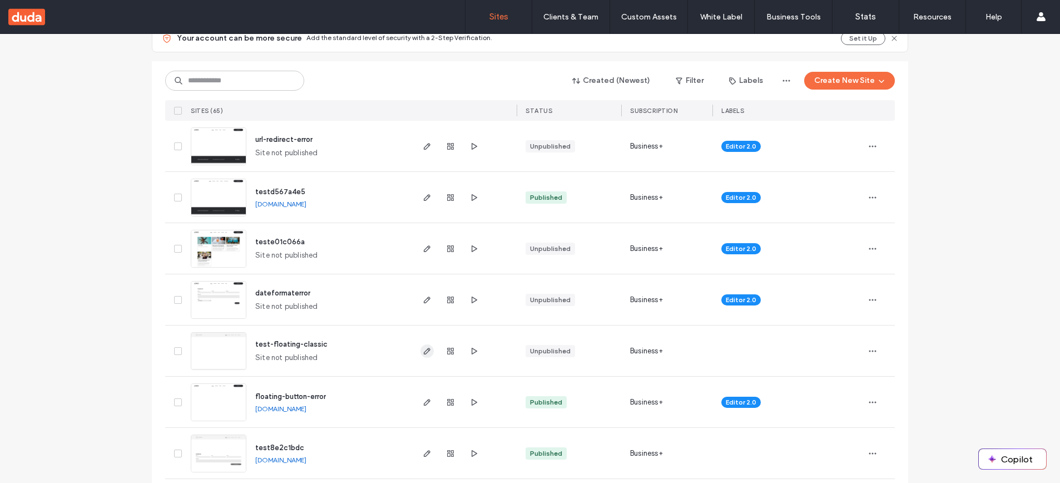
click at [418, 349] on div at bounding box center [463, 350] width 105 height 51
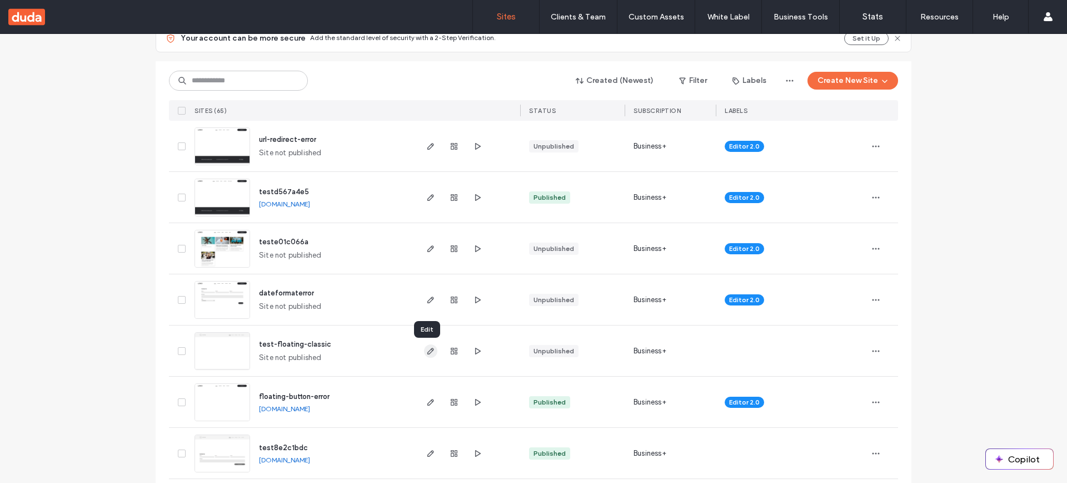
click at [426, 350] on icon "button" at bounding box center [430, 350] width 9 height 9
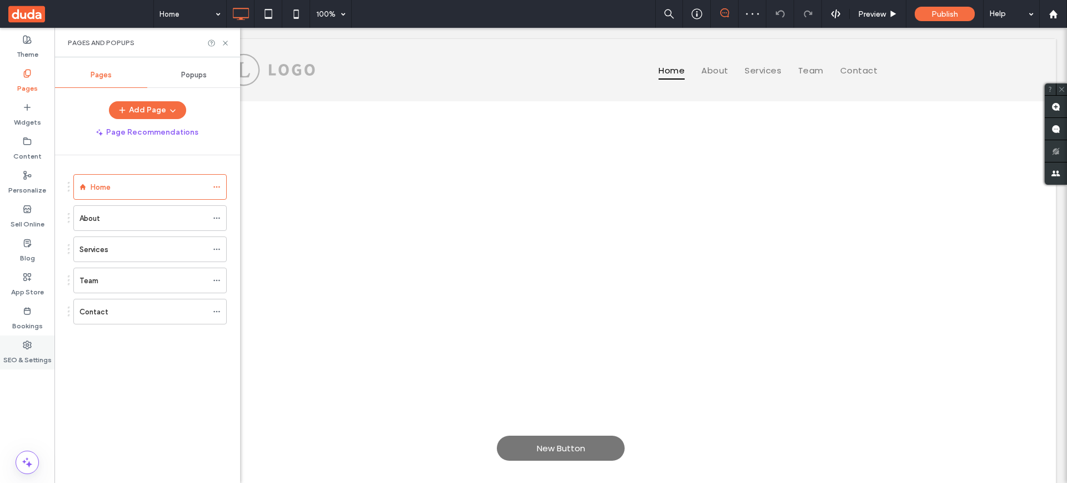
click at [24, 353] on label "SEO & Settings" at bounding box center [27, 357] width 48 height 16
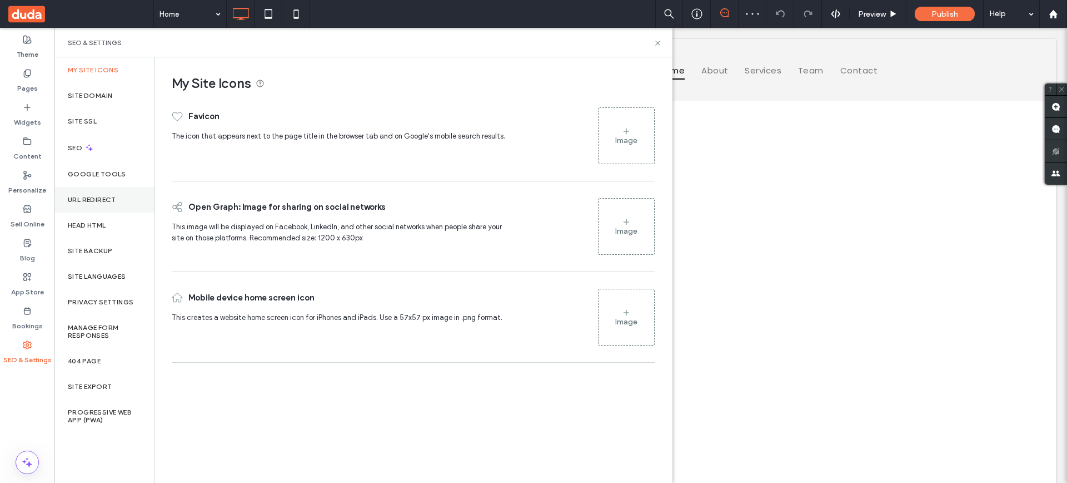
click at [101, 197] on label "URL Redirect" at bounding box center [92, 200] width 48 height 8
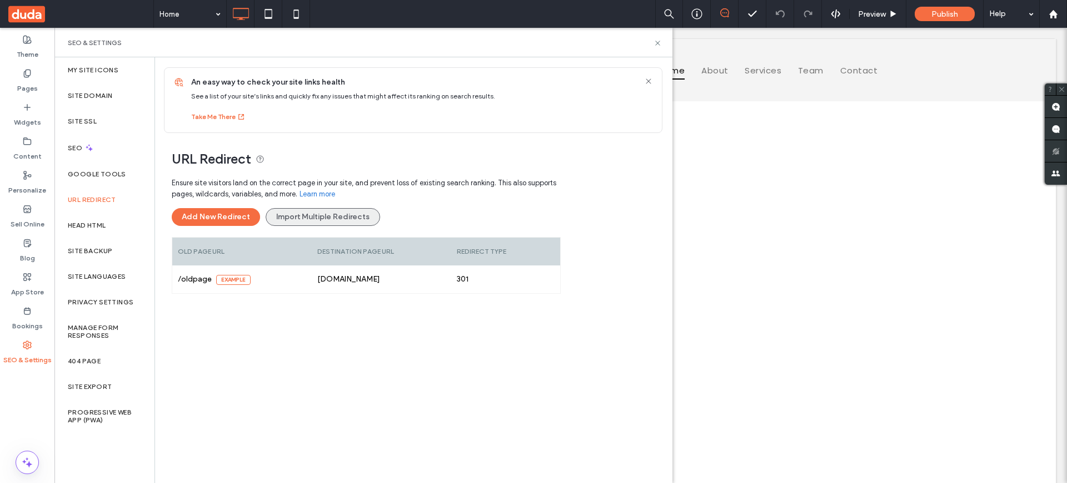
click at [311, 217] on button "Import Multiple Redirects" at bounding box center [323, 217] width 115 height 18
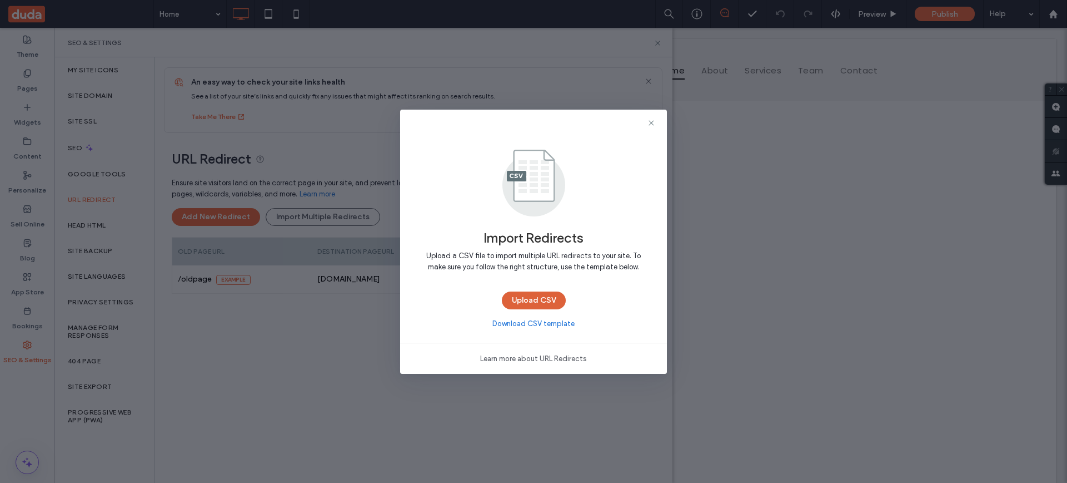
click at [530, 298] on button "Upload CSV" at bounding box center [534, 300] width 64 height 18
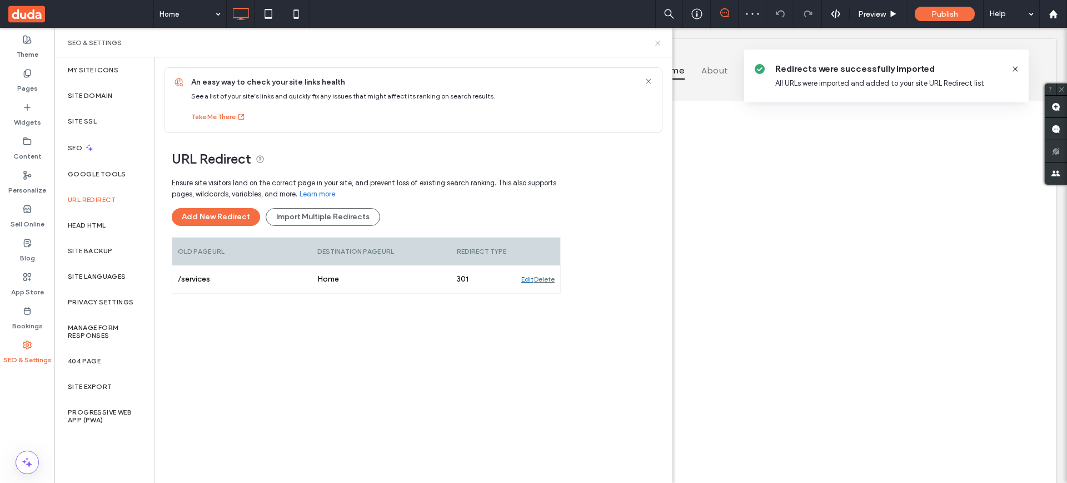
click at [662, 42] on icon at bounding box center [658, 43] width 8 height 8
